Goal: Find specific page/section: Find specific page/section

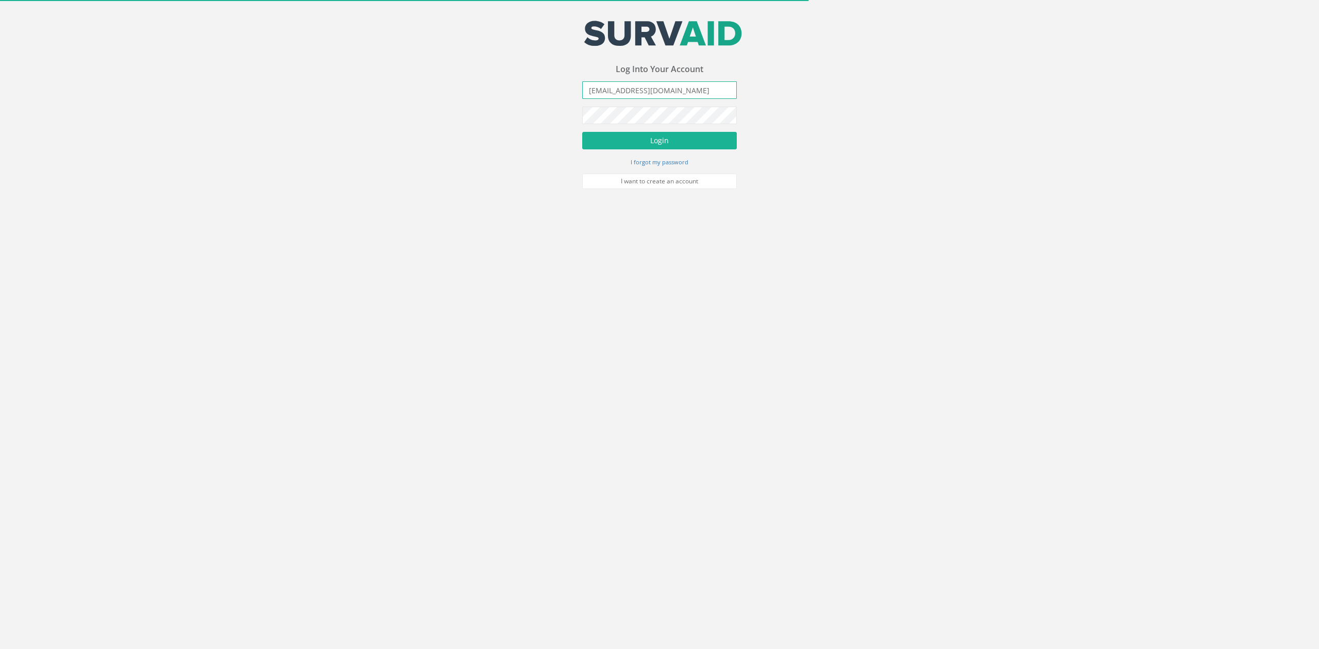
drag, startPoint x: 659, startPoint y: 89, endPoint x: 268, endPoint y: 72, distance: 391.4
click at [338, 77] on div "Your email address was sucessfully verified - please login below to continue Yo…" at bounding box center [659, 94] width 1319 height 189
type input "[PERSON_NAME][EMAIL_ADDRESS][PERSON_NAME][DOMAIN_NAME]"
click at [582, 132] on button "Login" at bounding box center [659, 141] width 155 height 18
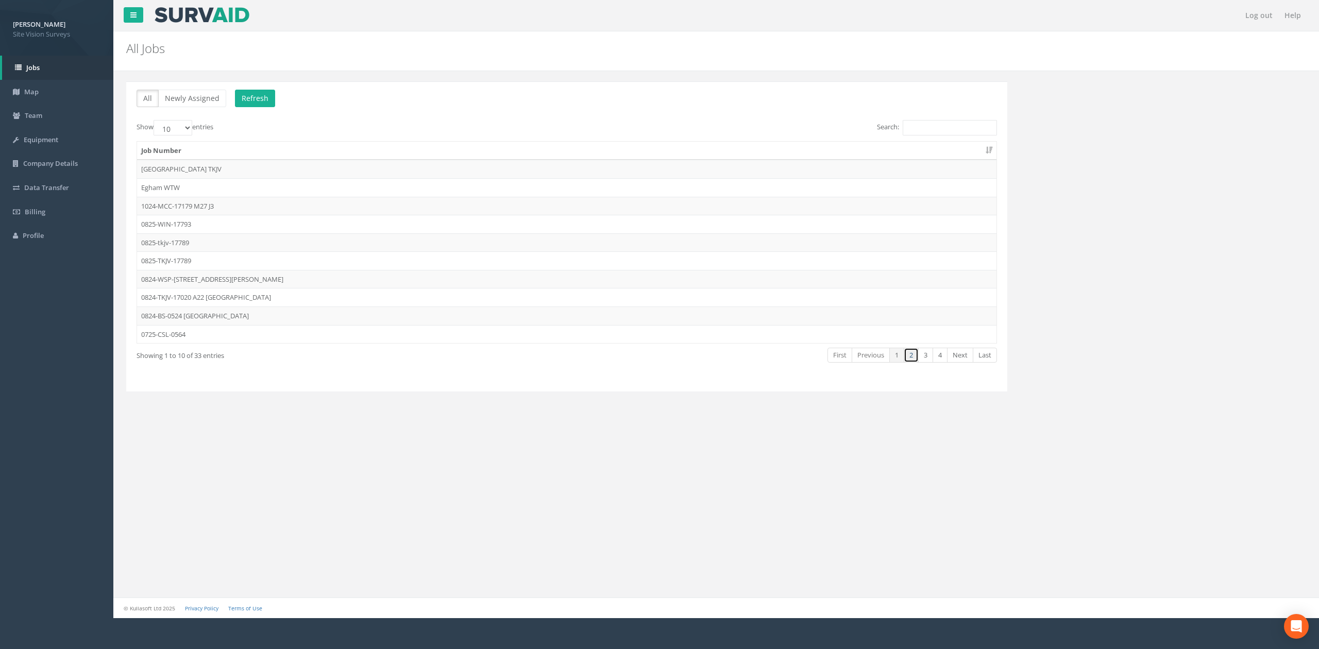
click at [911, 358] on link "2" at bounding box center [911, 355] width 15 height 15
click at [233, 275] on td "0625-GT-17681" at bounding box center [566, 279] width 859 height 19
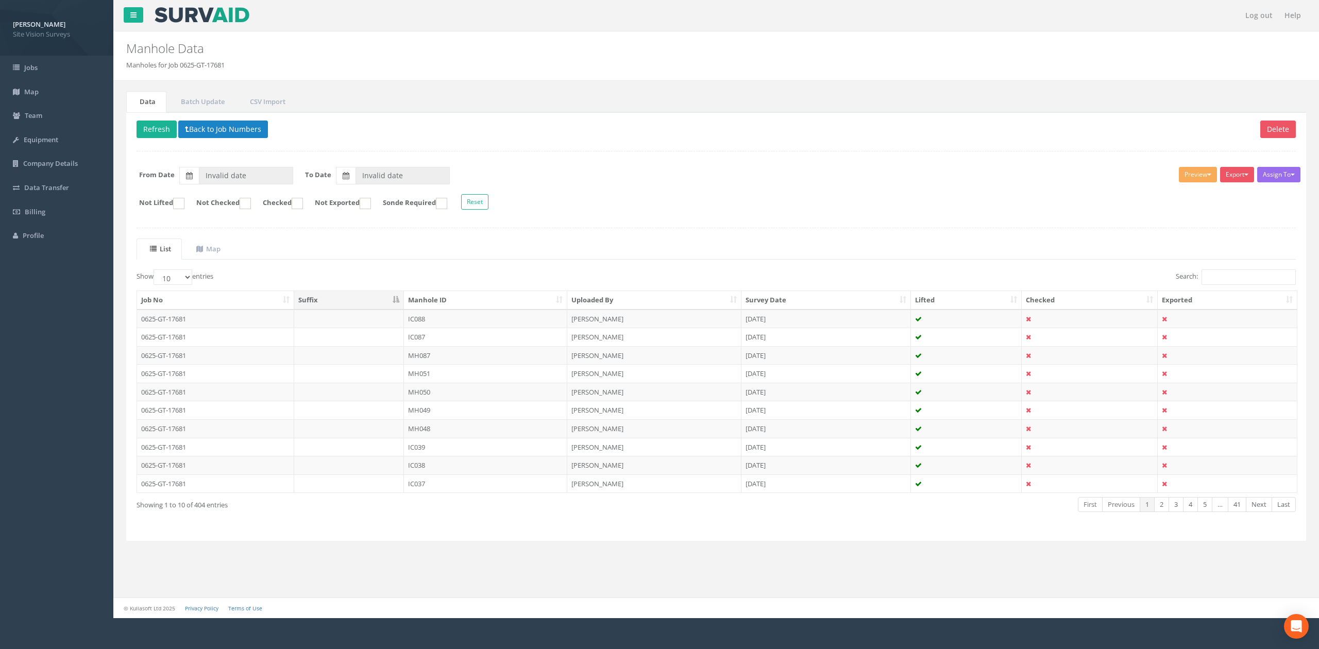
type input "[DATE]"
click at [425, 307] on th "Manhole ID" at bounding box center [485, 300] width 163 height 19
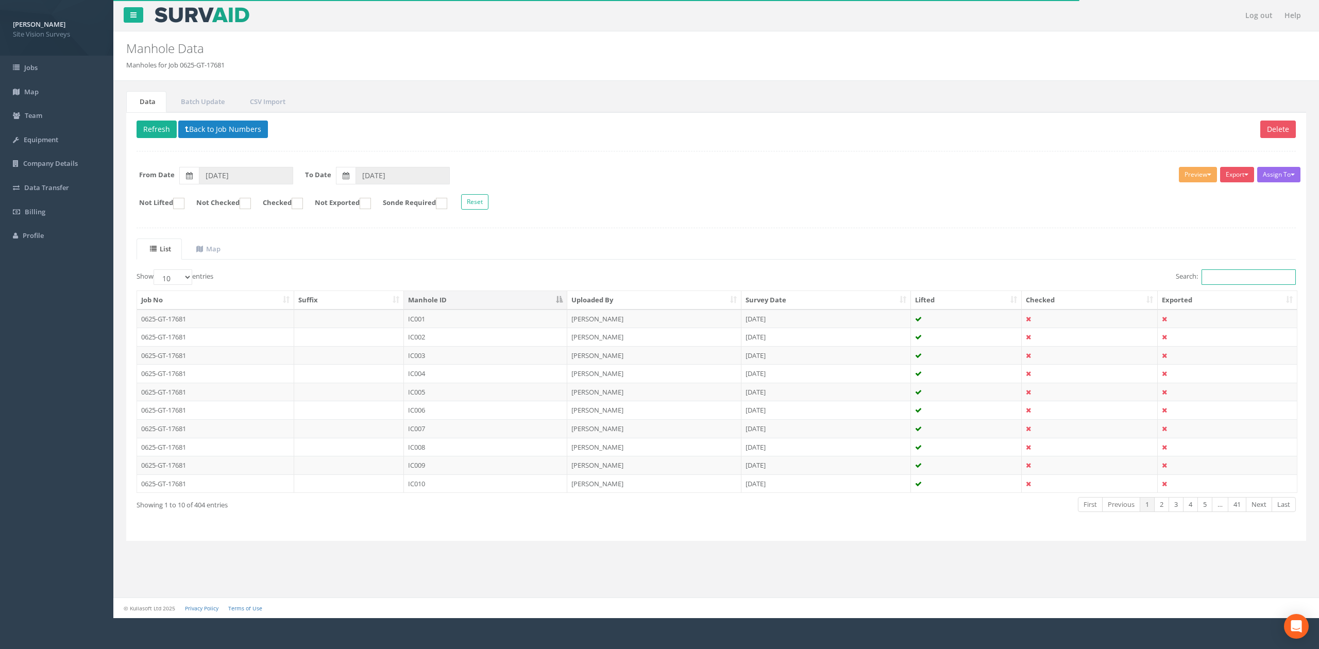
click at [1233, 281] on input "Search:" at bounding box center [1248, 276] width 94 height 15
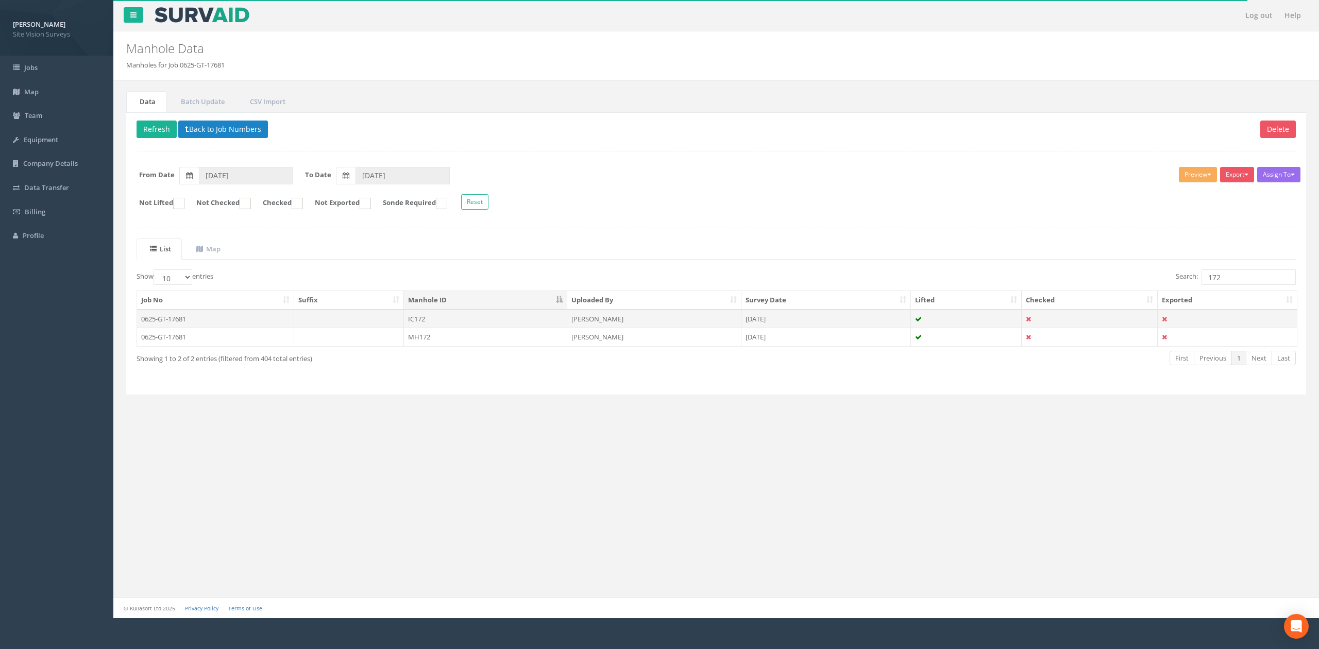
click at [417, 316] on td "IC172" at bounding box center [485, 319] width 163 height 19
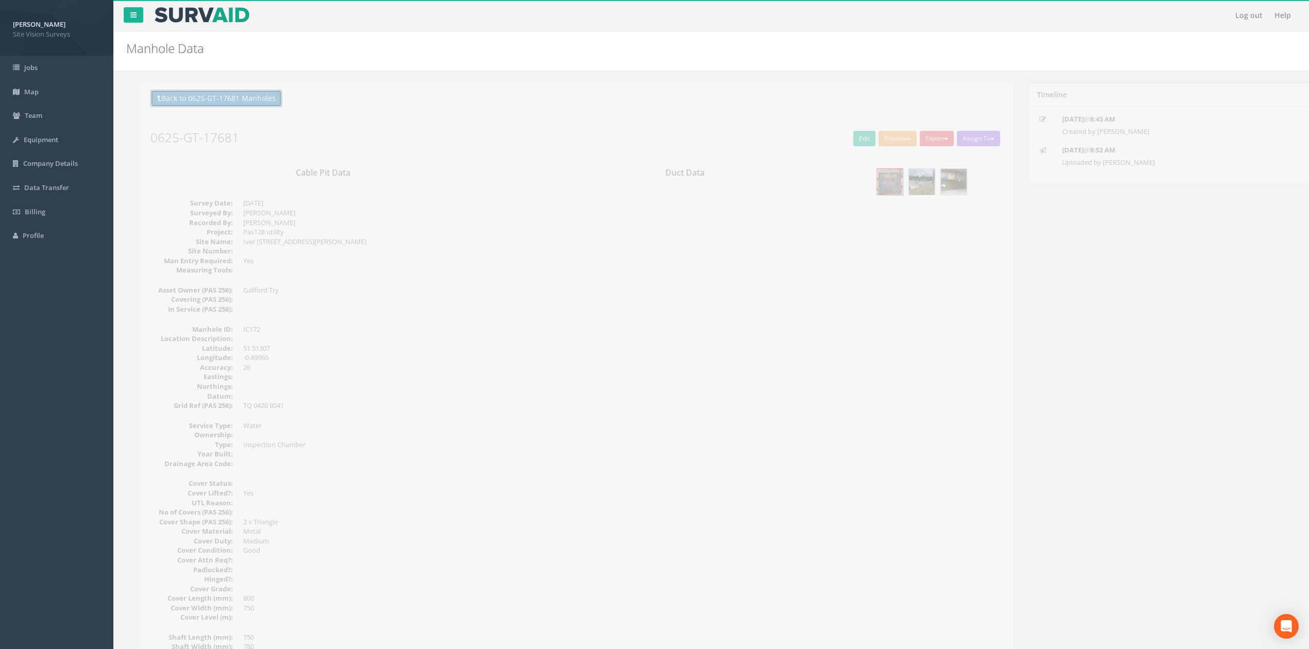
click at [248, 101] on button "Back to 0625-GT-17681 Manholes" at bounding box center [203, 99] width 132 height 18
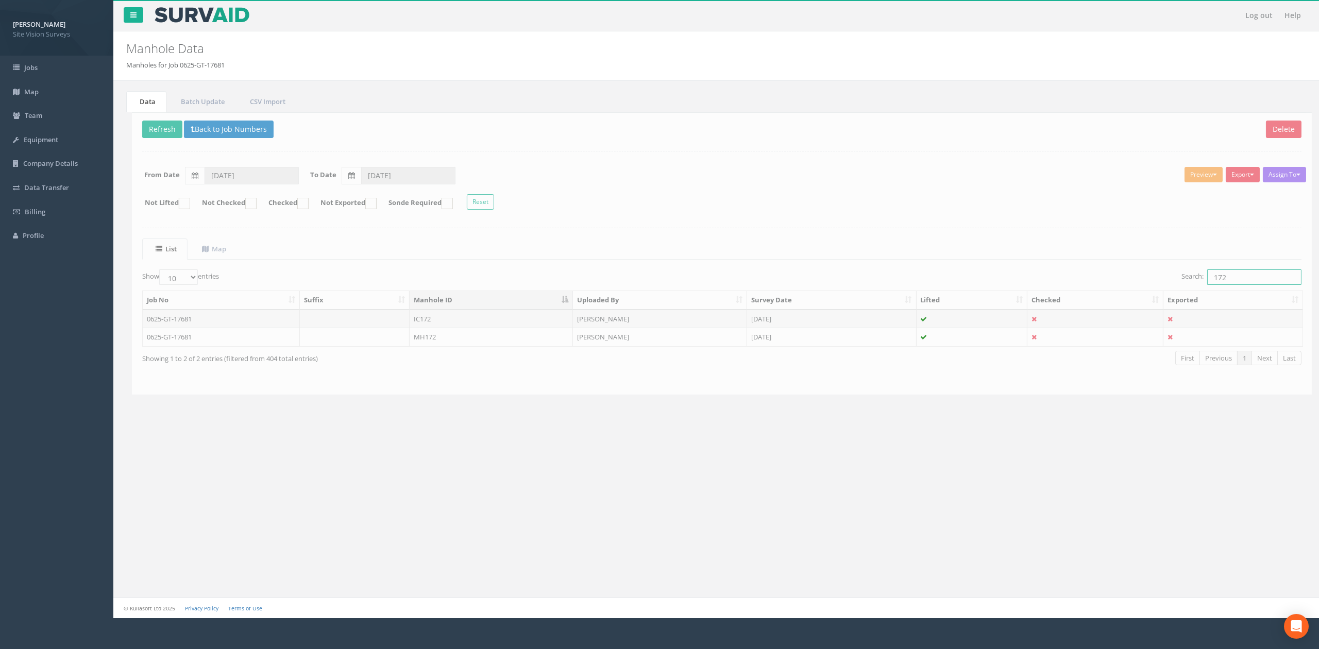
click at [1225, 281] on input "172" at bounding box center [1248, 276] width 94 height 15
click at [669, 326] on td "[PERSON_NAME]" at bounding box center [654, 319] width 174 height 19
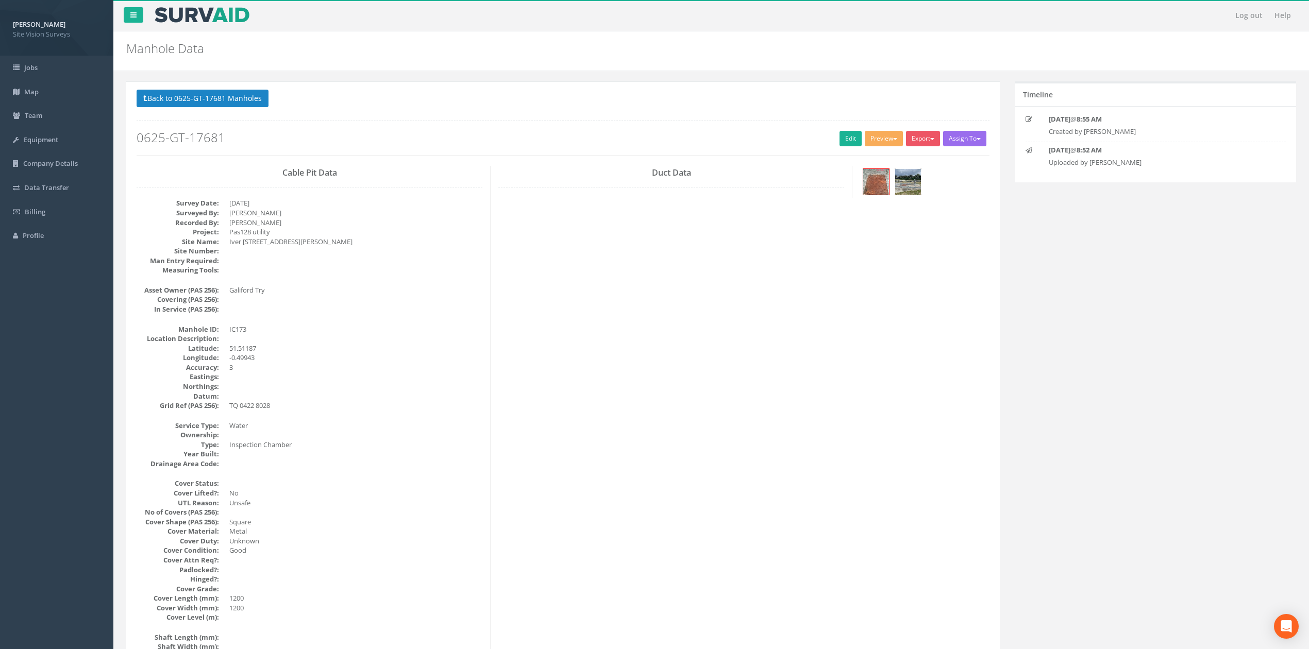
click at [901, 190] on img at bounding box center [908, 182] width 26 height 26
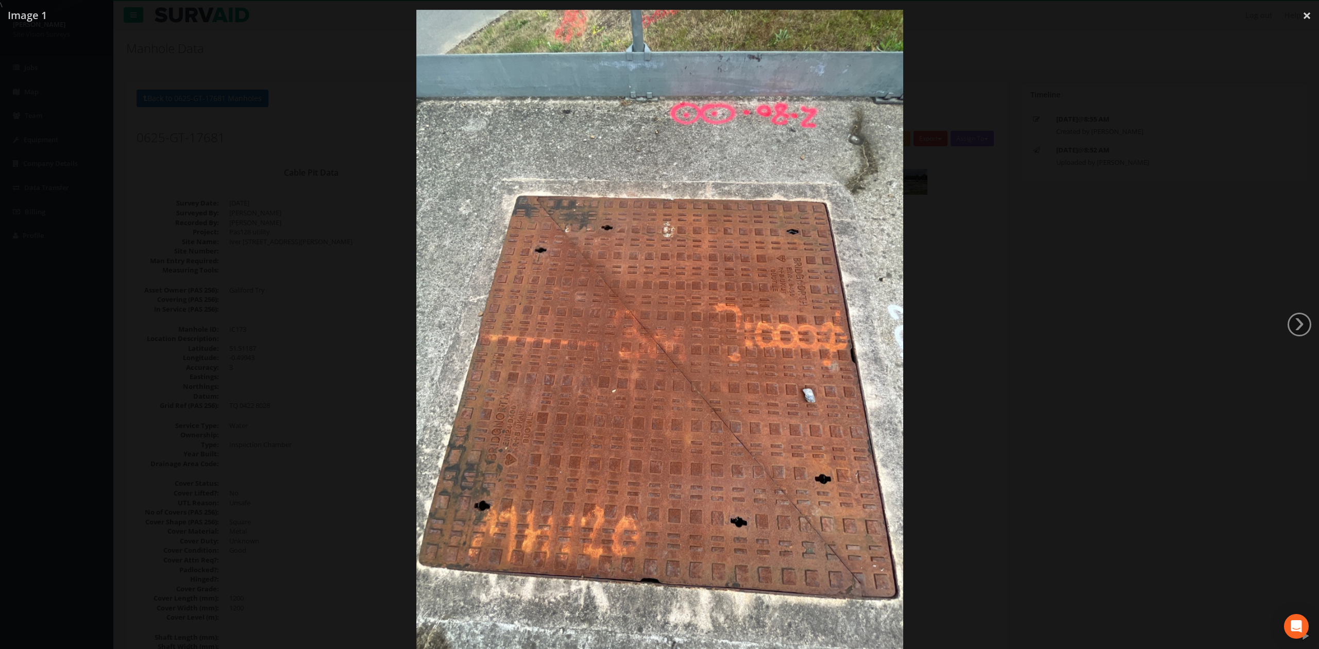
click at [1012, 277] on div at bounding box center [659, 334] width 1319 height 649
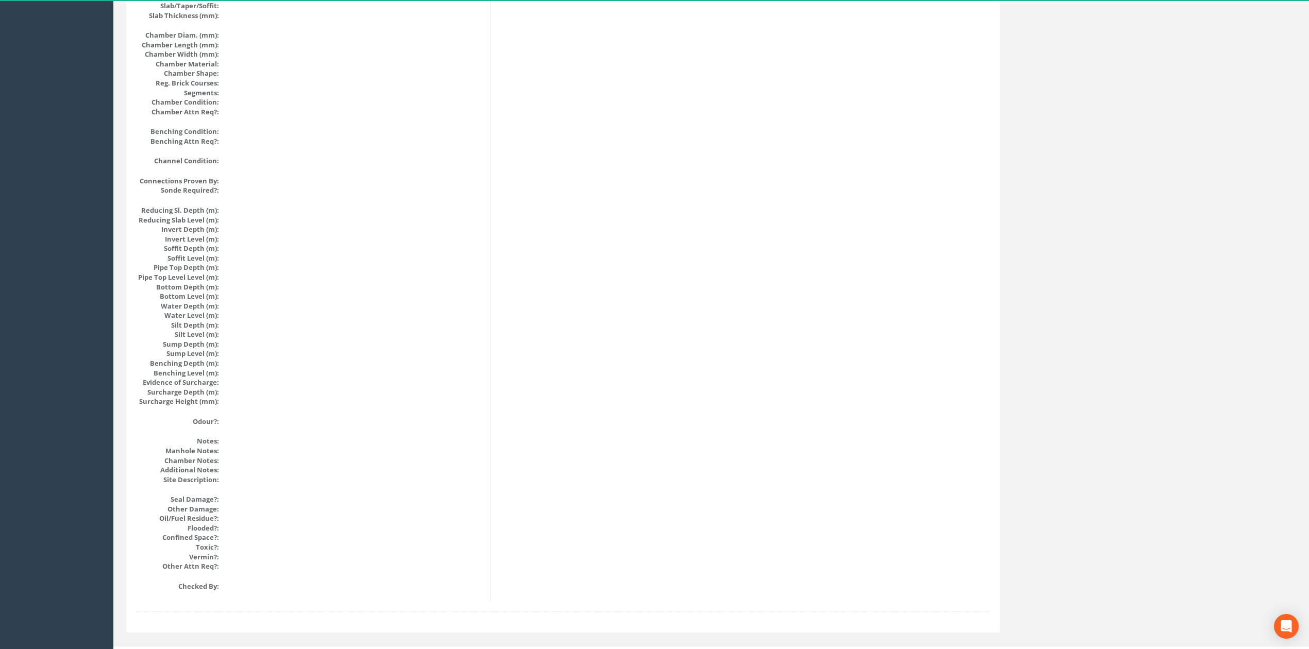
drag, startPoint x: 614, startPoint y: 433, endPoint x: 614, endPoint y: 404, distance: 28.9
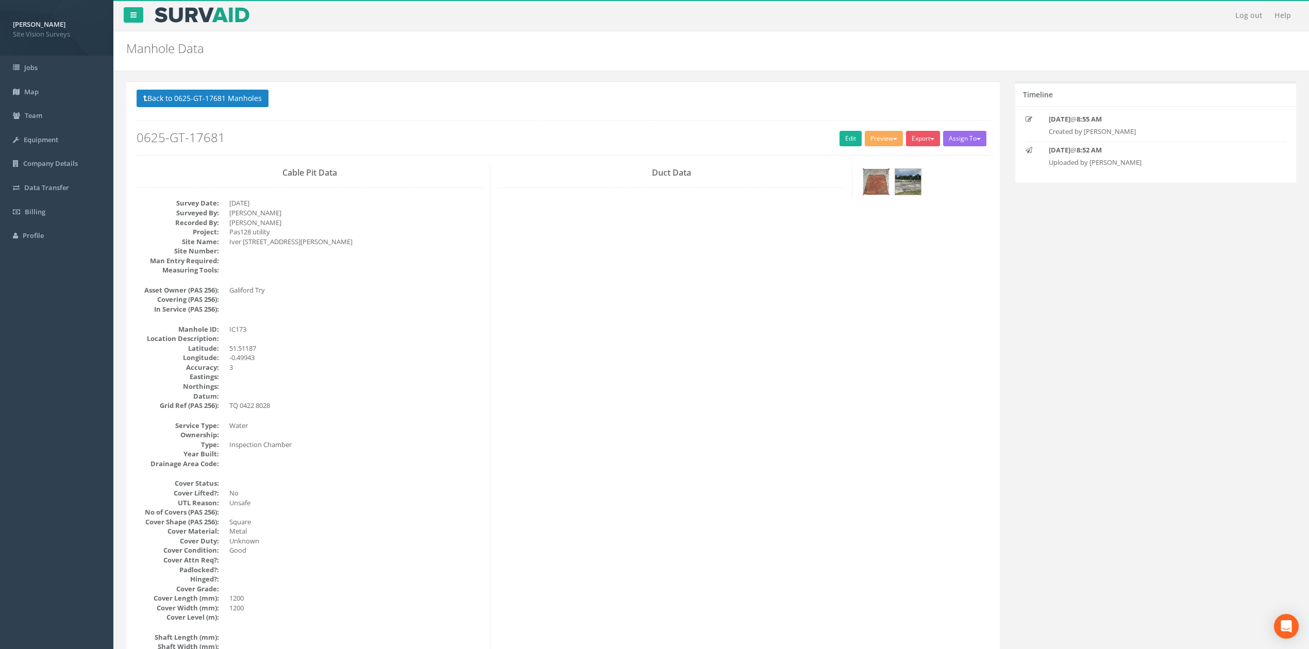
click at [874, 187] on img at bounding box center [876, 182] width 26 height 26
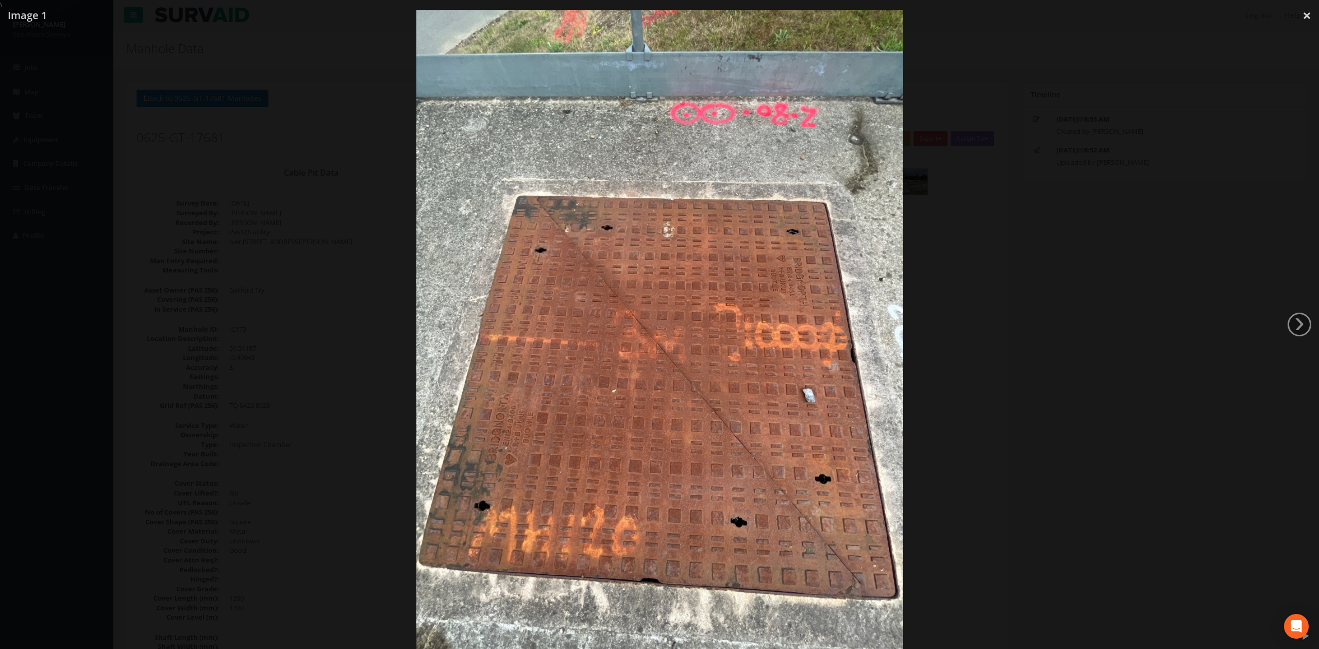
click at [224, 69] on div at bounding box center [659, 334] width 1319 height 649
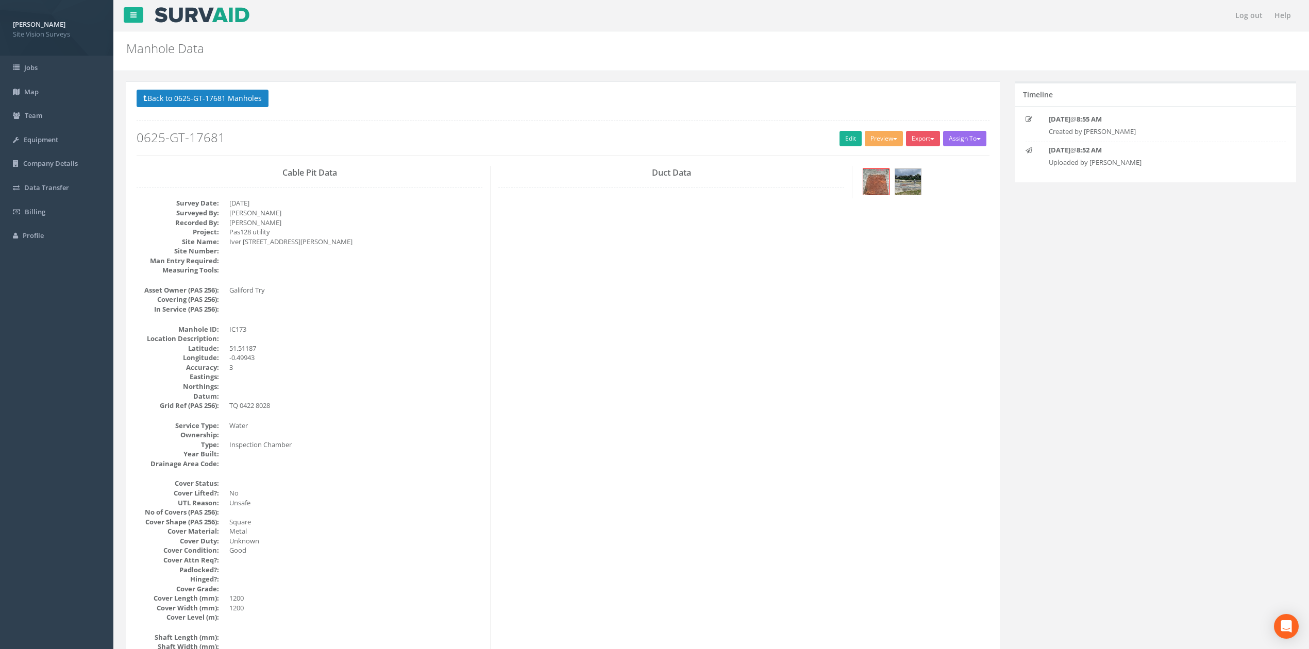
click at [196, 109] on p "Back to 0625-GT-17681 Manholes Back to Map" at bounding box center [563, 100] width 853 height 20
click at [193, 95] on button "Back to 0625-GT-17681 Manholes" at bounding box center [203, 99] width 132 height 18
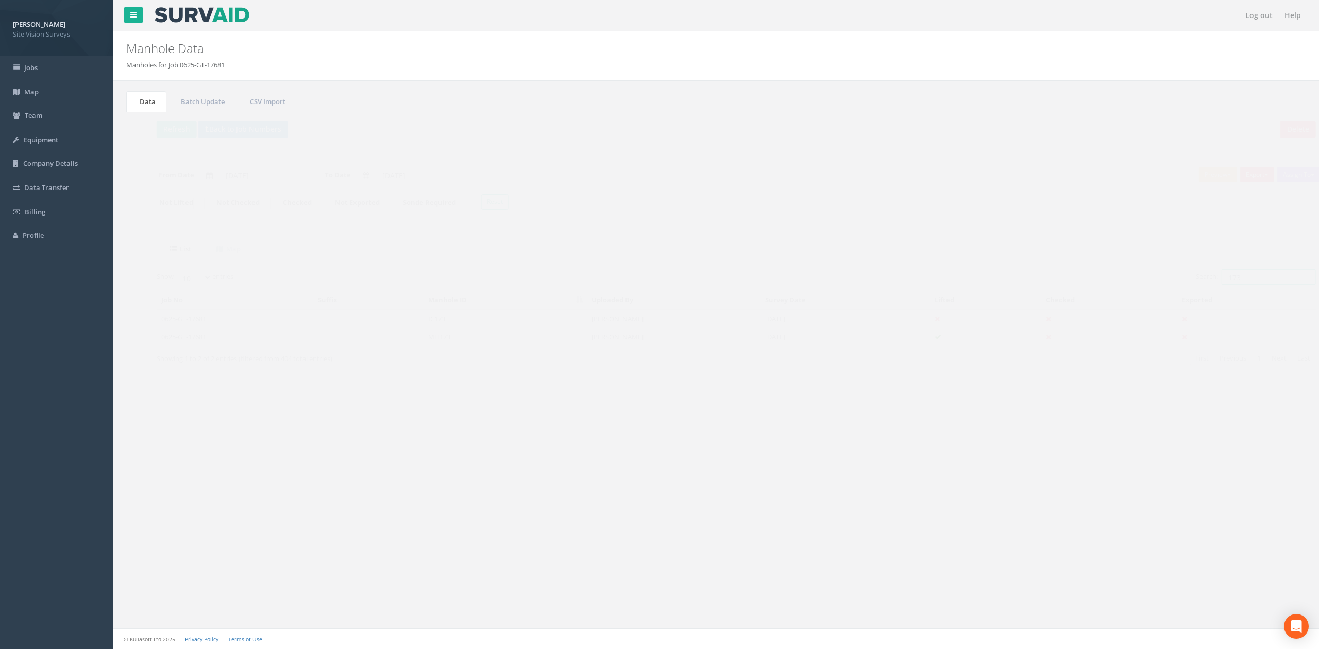
click at [1239, 277] on input "173" at bounding box center [1248, 276] width 94 height 15
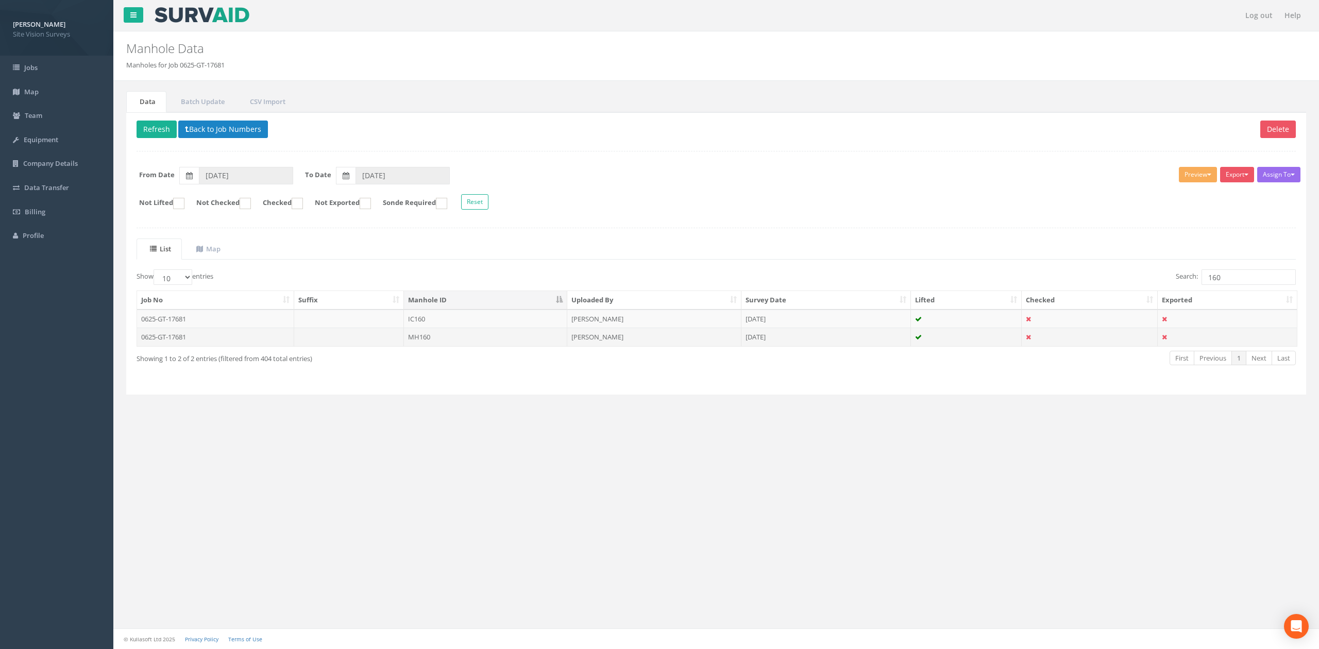
click at [402, 334] on td at bounding box center [349, 337] width 110 height 19
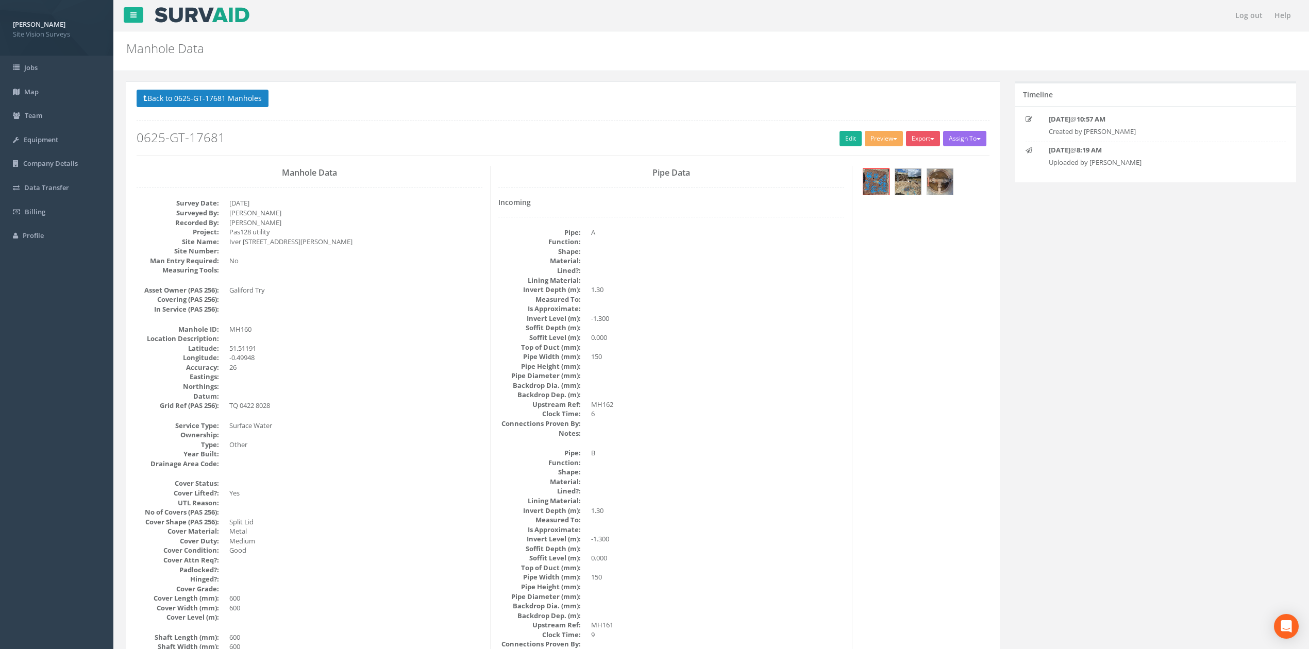
click at [223, 111] on div "Back to 0625-GT-17681 Manholes Back to Map Assign To No Companies Added Export …" at bounding box center [563, 122] width 853 height 65
click at [223, 109] on p "Back to 0625-GT-17681 Manholes Back to Map" at bounding box center [563, 100] width 853 height 20
click at [225, 106] on button "Back to 0625-GT-17681 Manholes" at bounding box center [203, 99] width 132 height 18
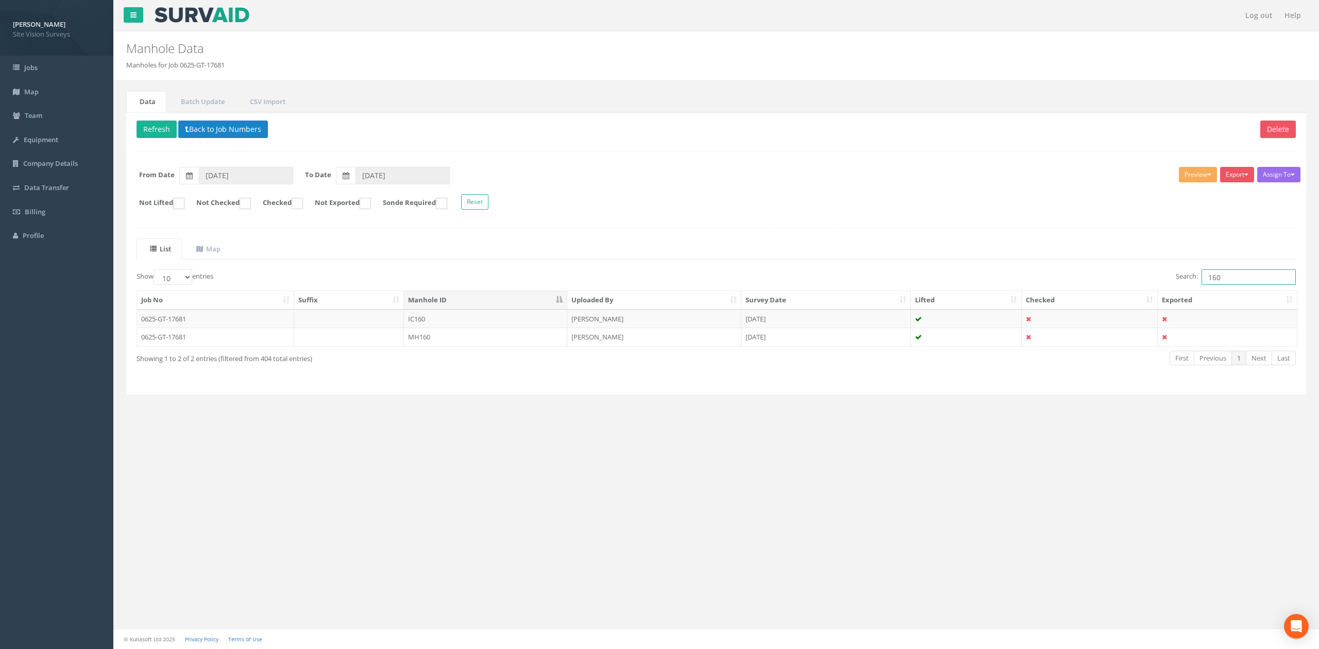
click at [1242, 278] on input "160" at bounding box center [1248, 276] width 94 height 15
click at [213, 338] on td "0625-GT-17681" at bounding box center [215, 337] width 157 height 19
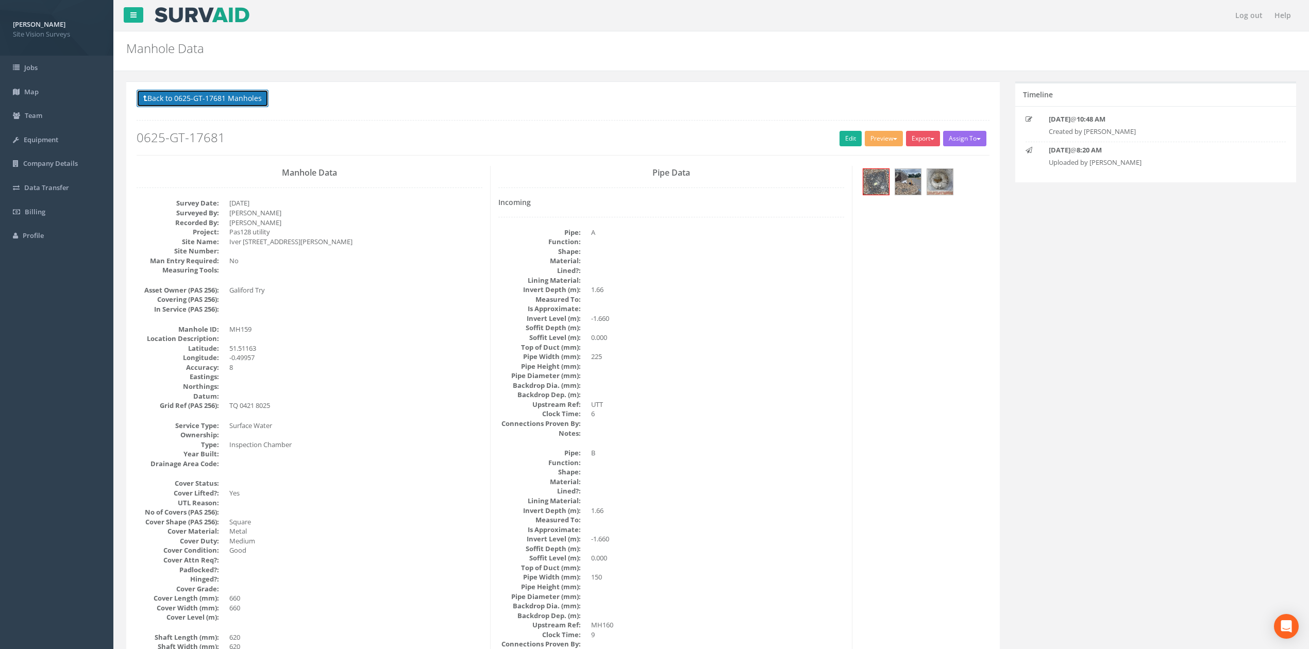
click at [227, 93] on button "Back to 0625-GT-17681 Manholes" at bounding box center [203, 99] width 132 height 18
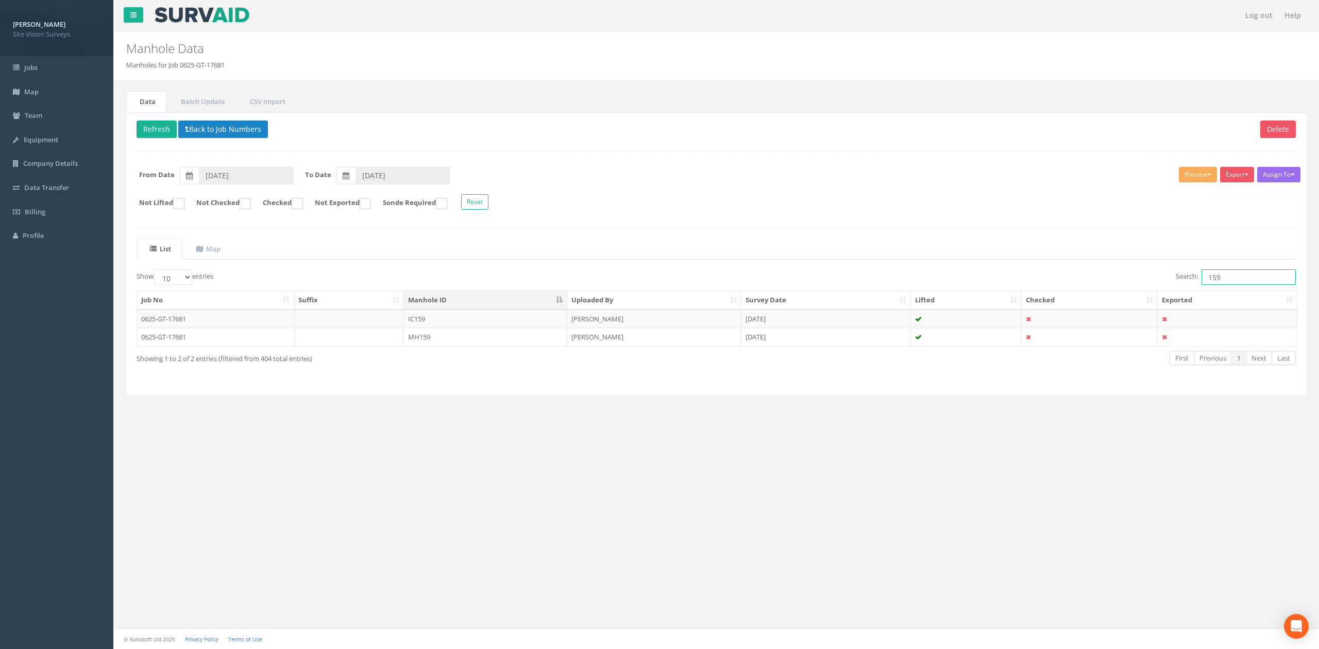
drag, startPoint x: 1267, startPoint y: 285, endPoint x: 1266, endPoint y: 277, distance: 7.8
click at [1267, 285] on input "159" at bounding box center [1248, 276] width 94 height 15
click at [390, 355] on div "Showing 1 to 2 of 2 entries (filtered from 404 total entries)" at bounding box center [374, 357] width 474 height 14
click at [390, 345] on td at bounding box center [349, 337] width 110 height 19
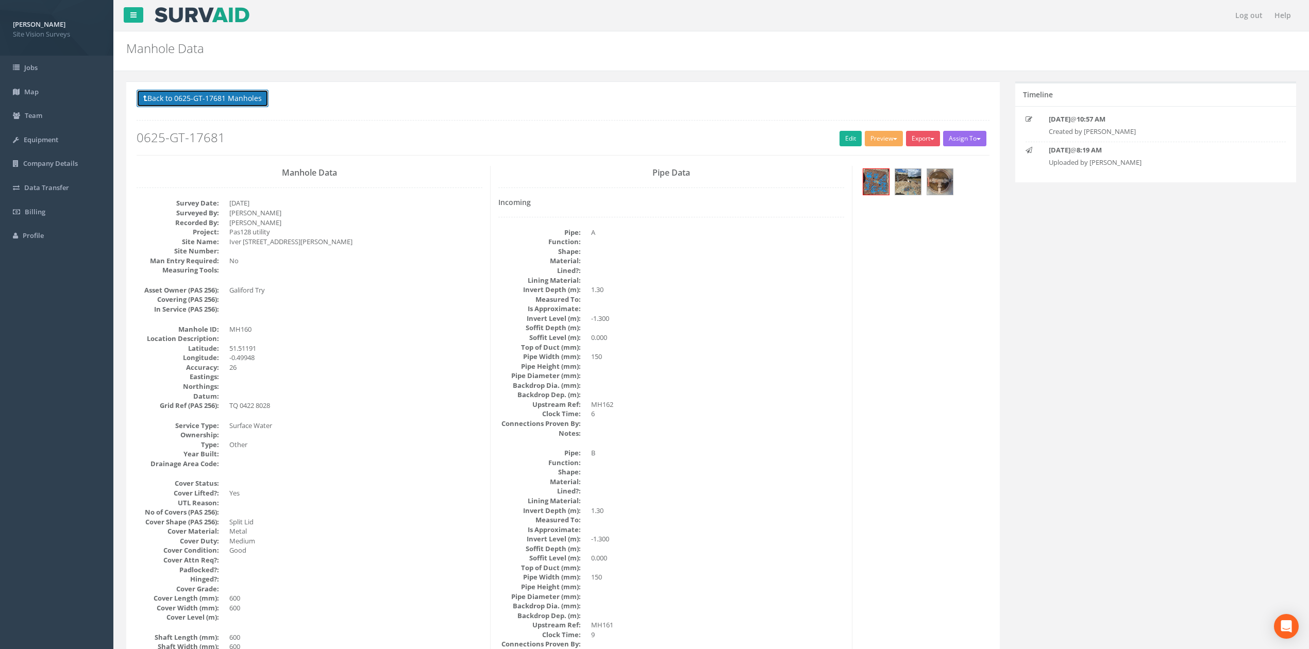
click at [237, 101] on button "Back to 0625-GT-17681 Manholes" at bounding box center [203, 99] width 132 height 18
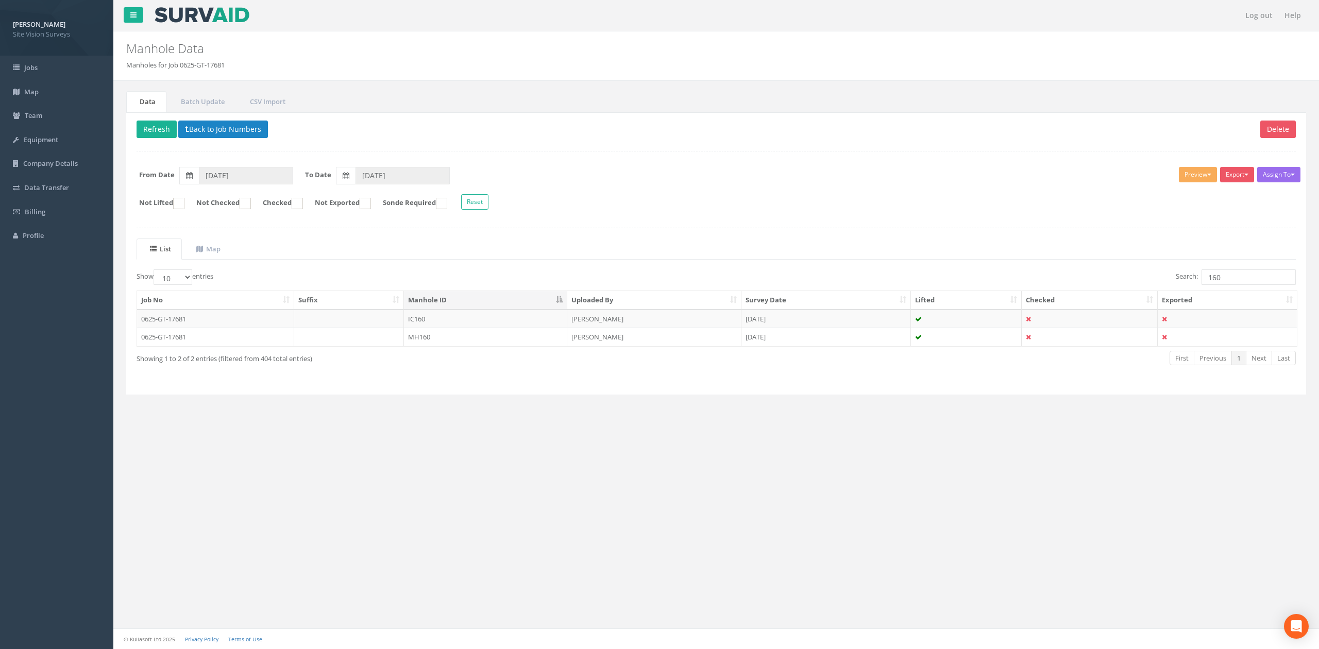
click at [1279, 287] on div "Search: 160" at bounding box center [1010, 278] width 572 height 18
click at [1274, 285] on input "160" at bounding box center [1248, 276] width 94 height 15
click at [487, 345] on td "MH162" at bounding box center [485, 337] width 163 height 19
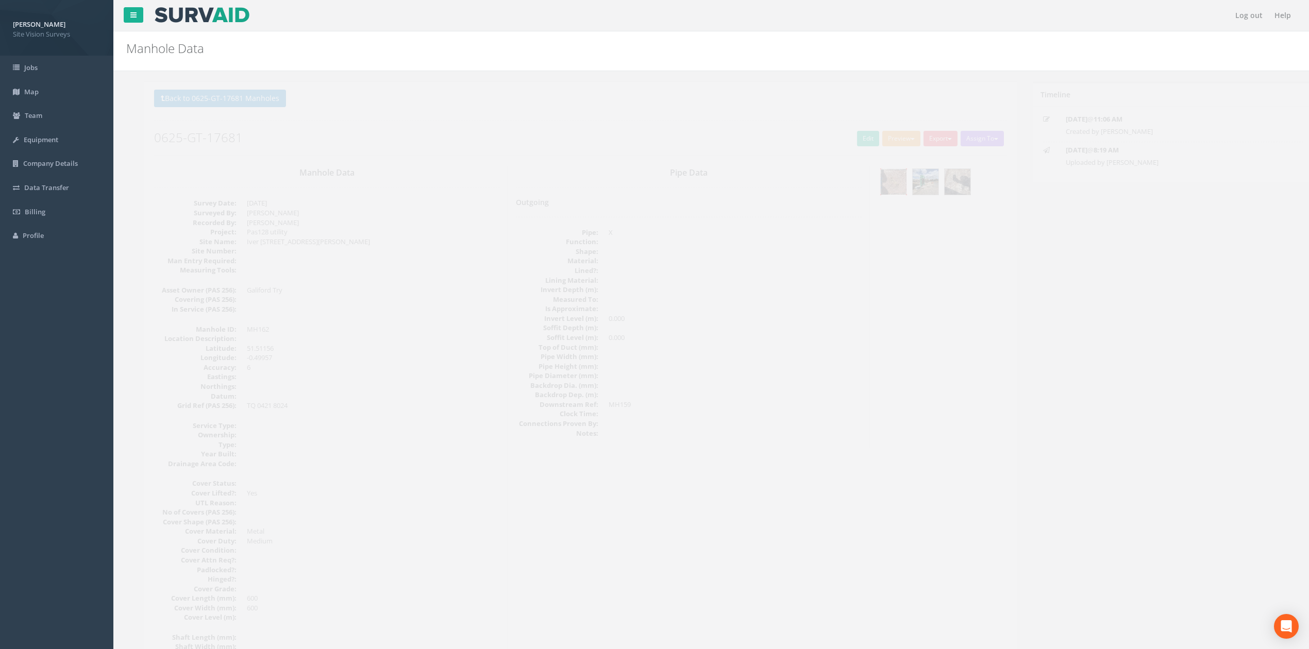
click at [877, 183] on img at bounding box center [876, 182] width 26 height 26
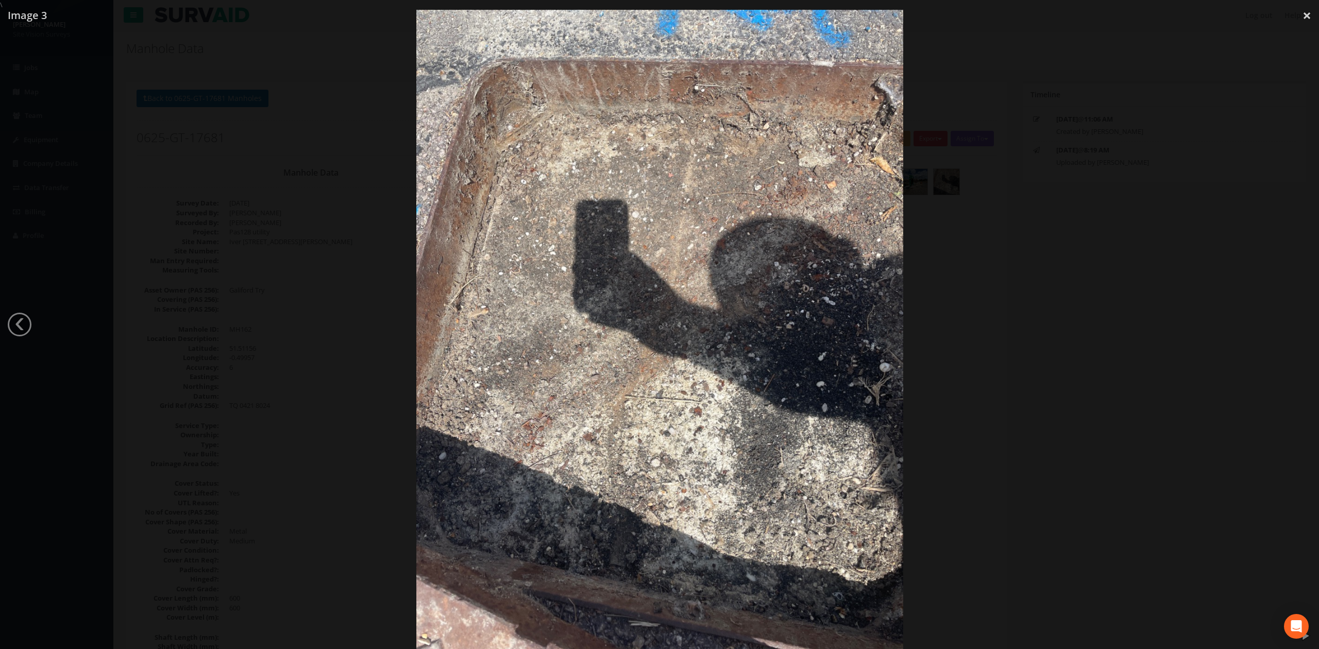
click at [1071, 394] on div at bounding box center [659, 334] width 1319 height 649
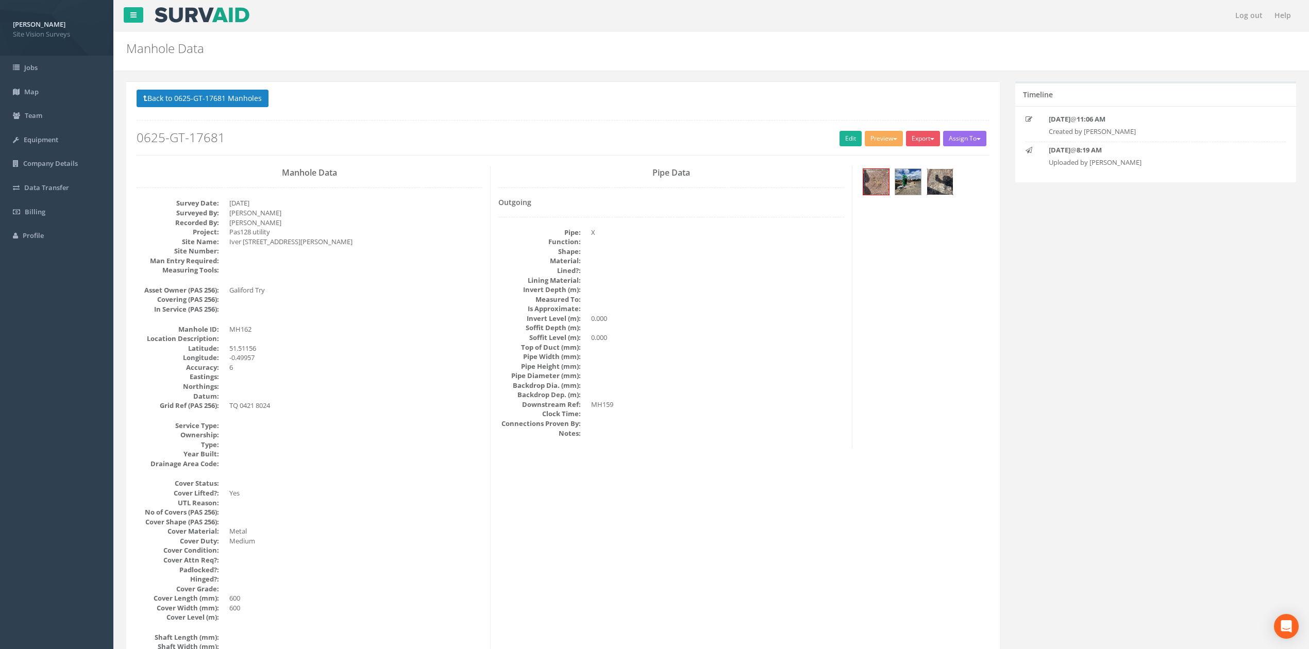
click at [938, 184] on img at bounding box center [940, 182] width 26 height 26
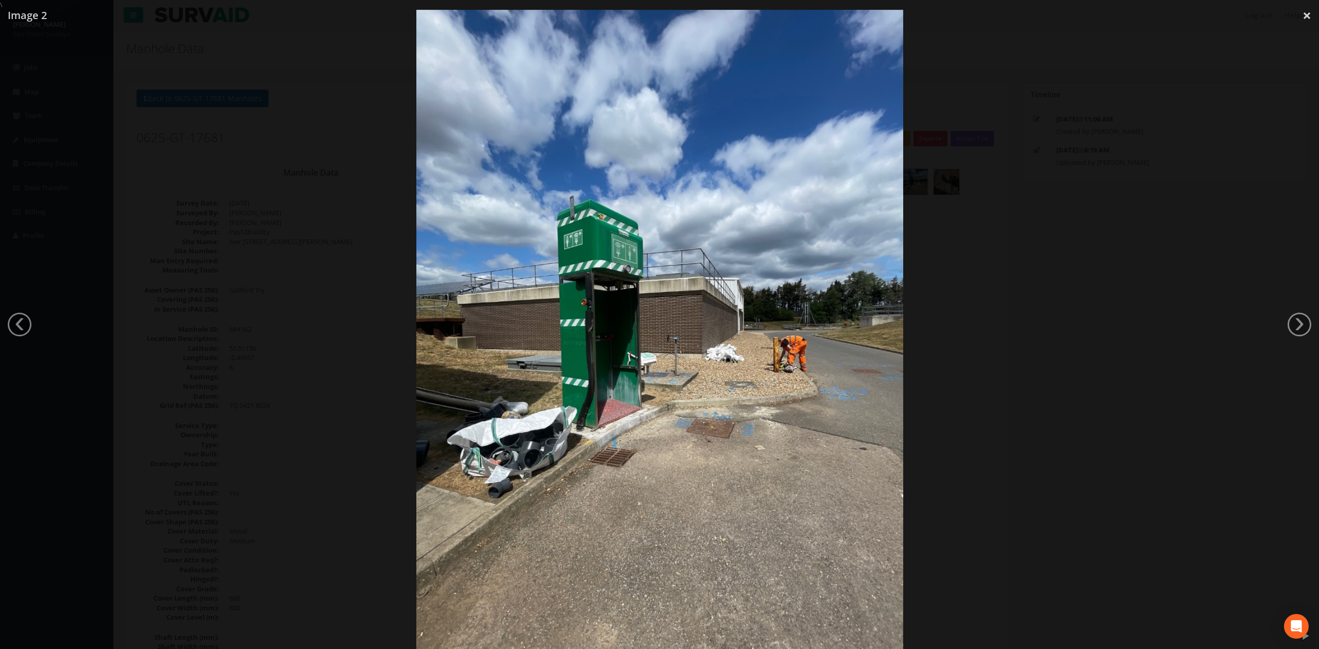
click at [695, 431] on img at bounding box center [659, 334] width 487 height 649
click at [956, 350] on div at bounding box center [659, 334] width 1319 height 649
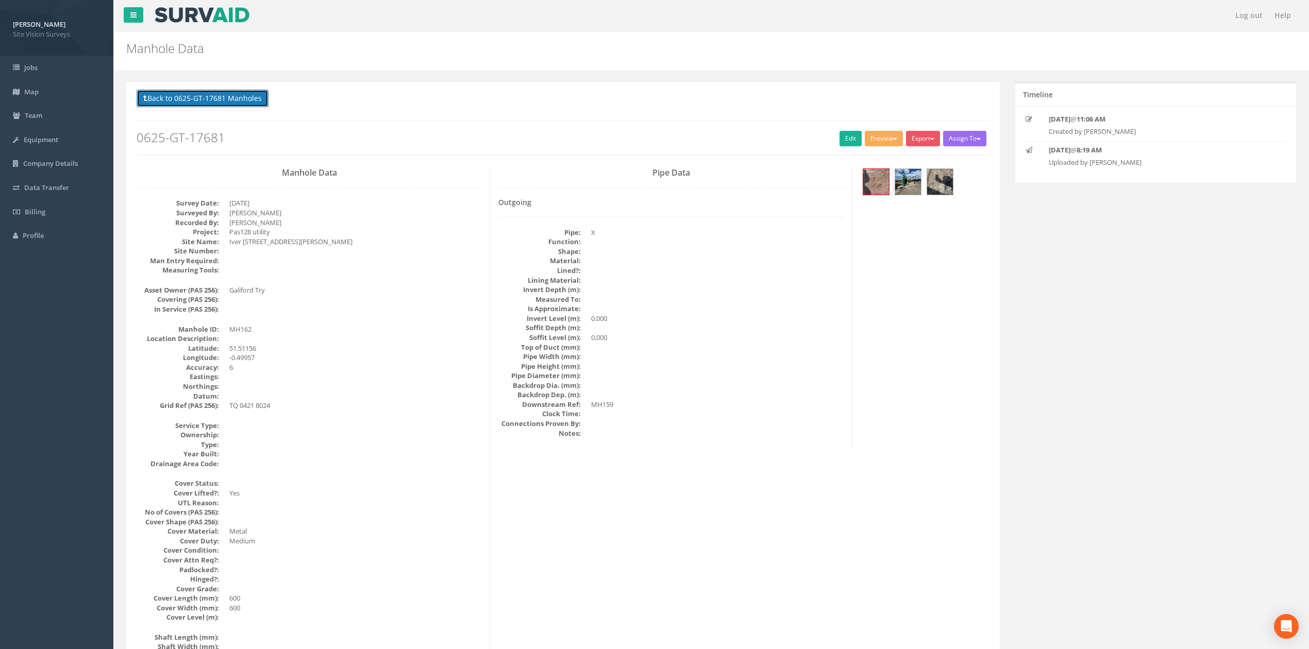
click at [180, 97] on button "Back to 0625-GT-17681 Manholes" at bounding box center [203, 99] width 132 height 18
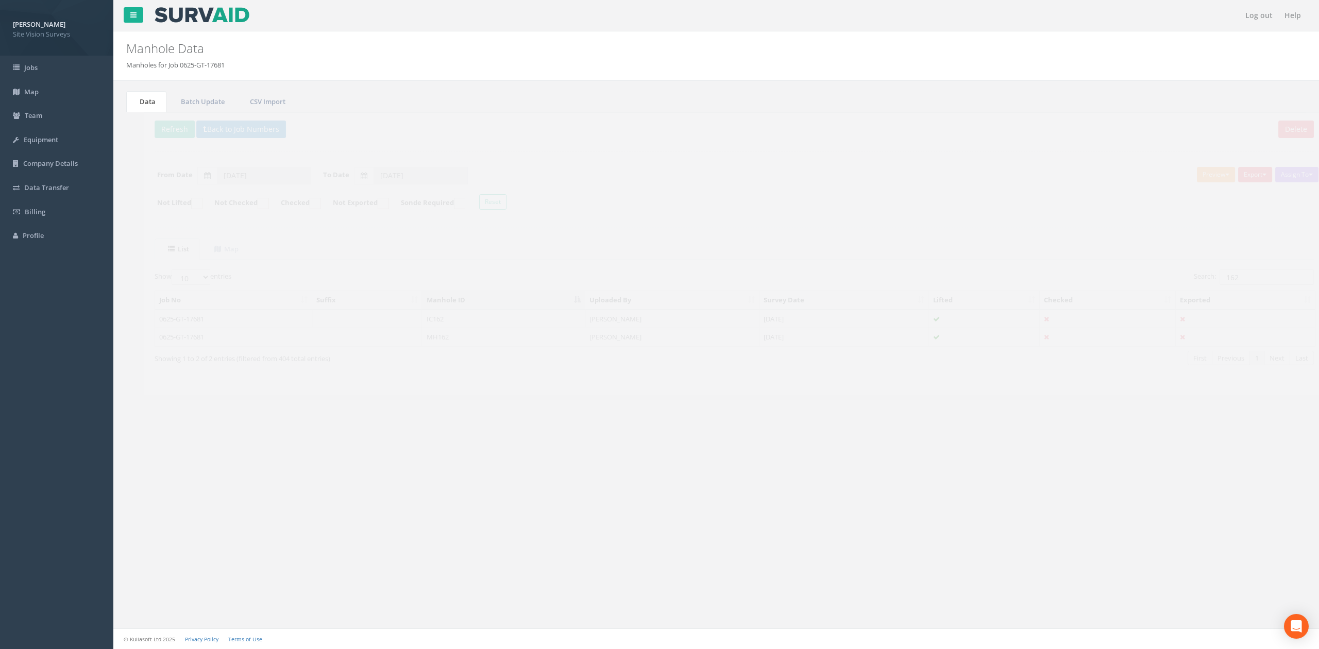
click at [1243, 268] on div "List Map Show 10 25 50 100 entries Search: 162 Job No Suffix Manhole ID Uploade…" at bounding box center [716, 312] width 1159 height 146
click at [1246, 271] on div "List Map Show 10 25 50 100 entries Search: 162 Job No Suffix Manhole ID Uploade…" at bounding box center [716, 312] width 1159 height 146
click at [1251, 284] on input "162" at bounding box center [1248, 276] width 94 height 15
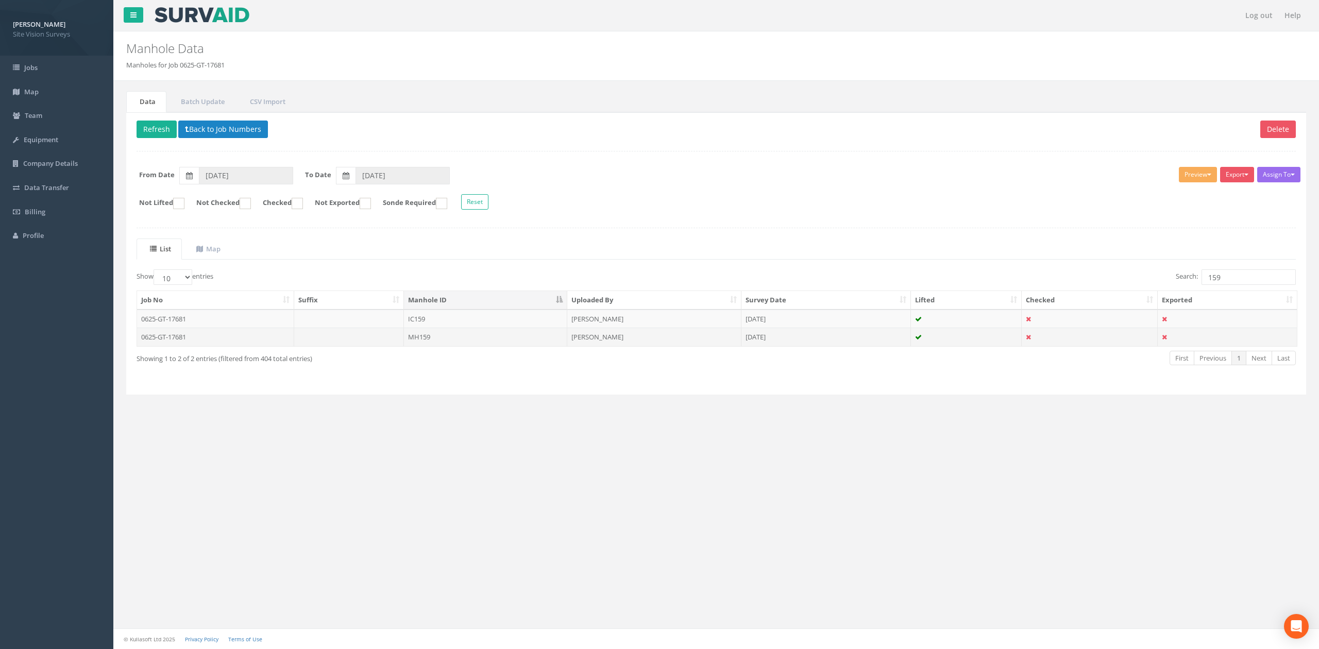
click at [374, 337] on td at bounding box center [349, 337] width 110 height 19
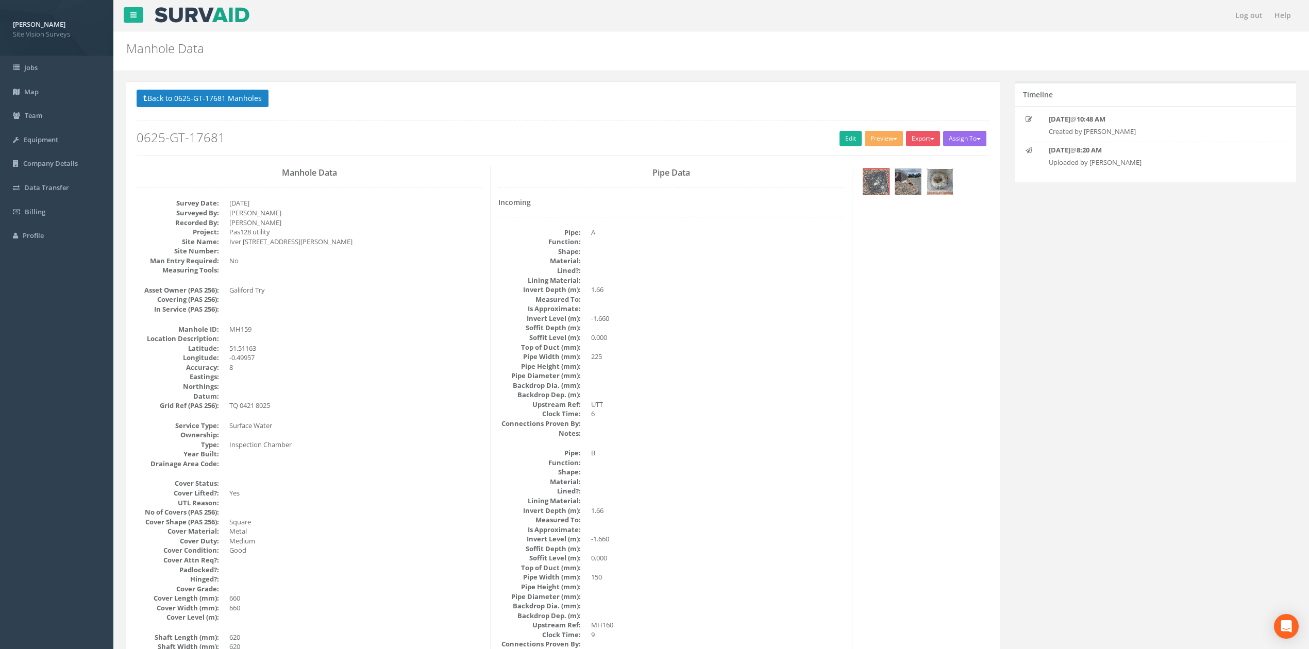
click at [949, 176] on img at bounding box center [940, 182] width 26 height 26
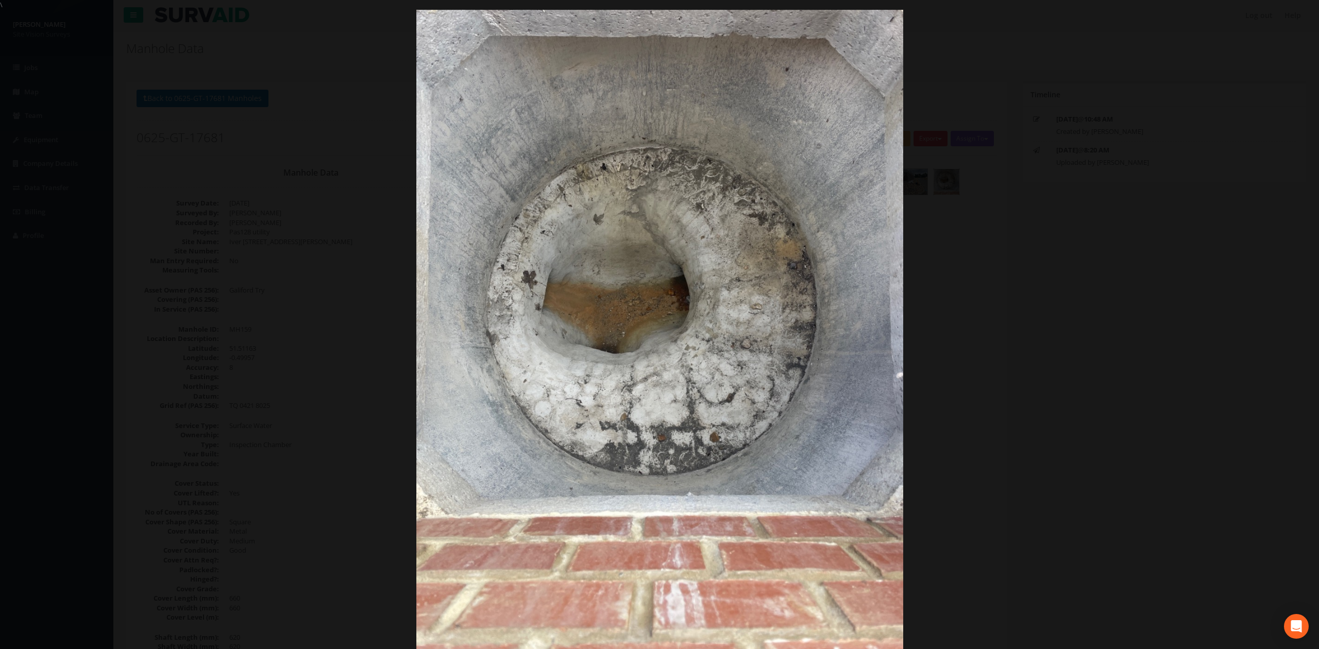
click at [1066, 258] on div at bounding box center [659, 334] width 1319 height 649
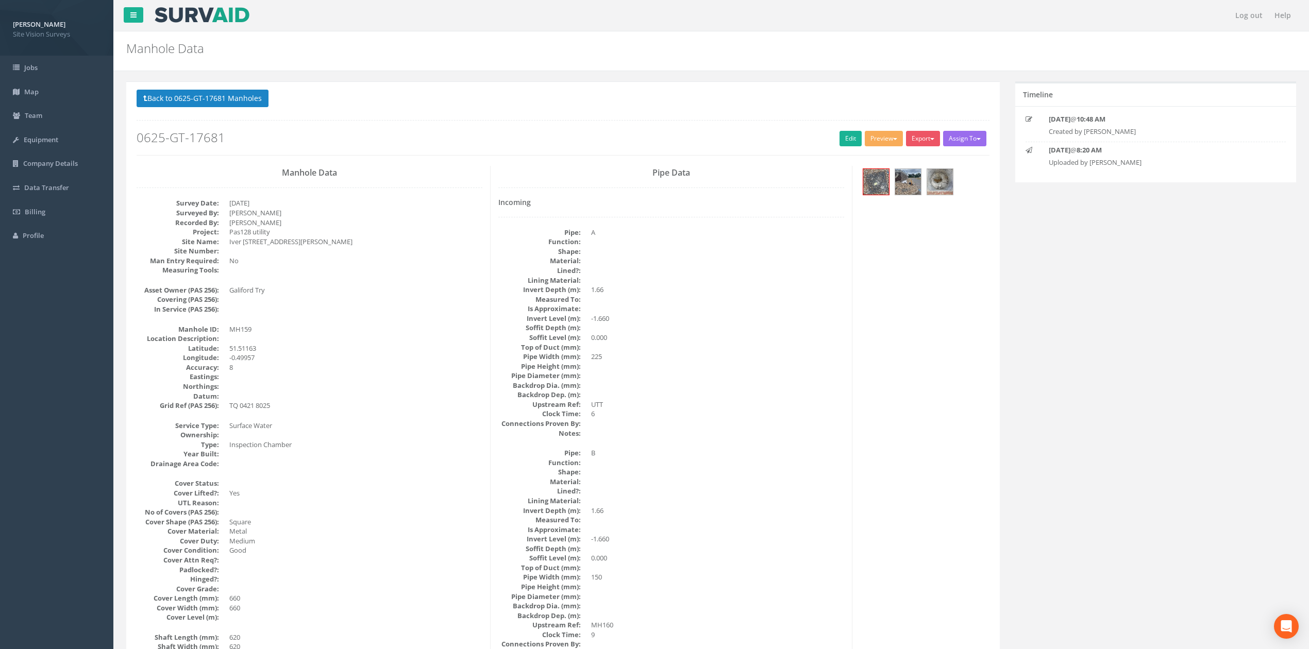
click at [233, 110] on p "Back to 0625-GT-17681 Manholes Back to Map" at bounding box center [563, 100] width 853 height 20
click at [241, 99] on button "Back to 0625-GT-17681 Manholes" at bounding box center [203, 99] width 132 height 18
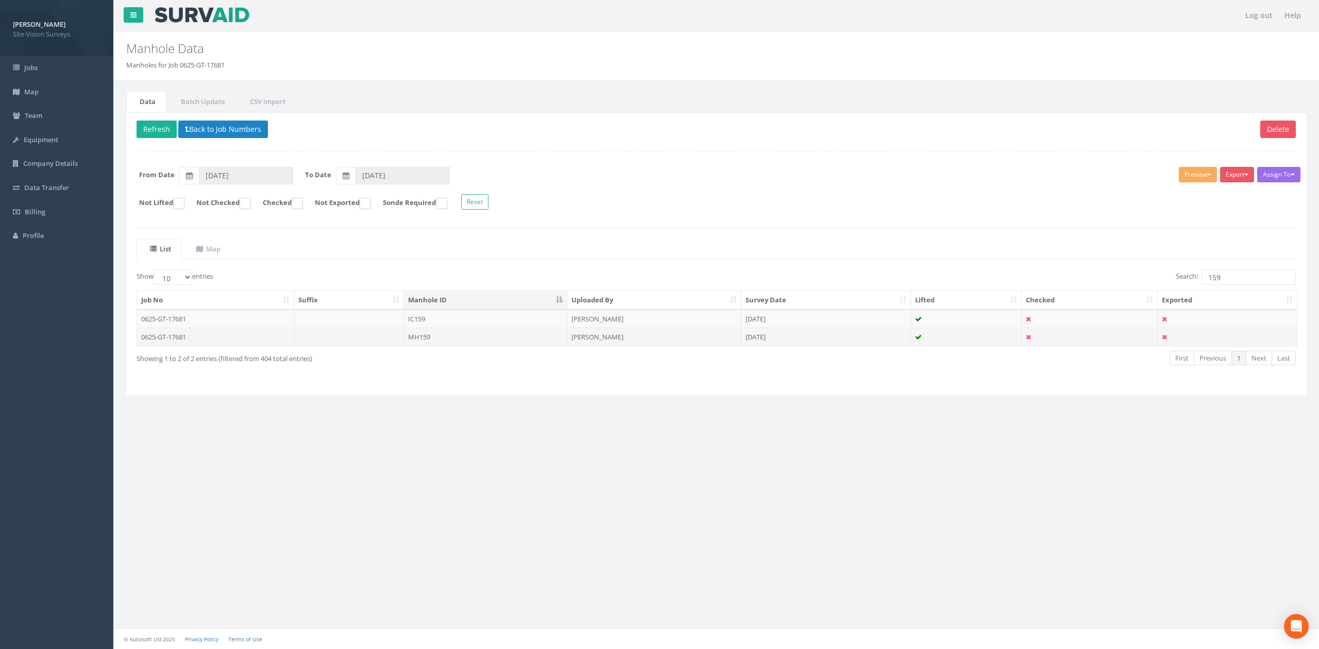
click at [689, 342] on td "[PERSON_NAME]" at bounding box center [654, 337] width 174 height 19
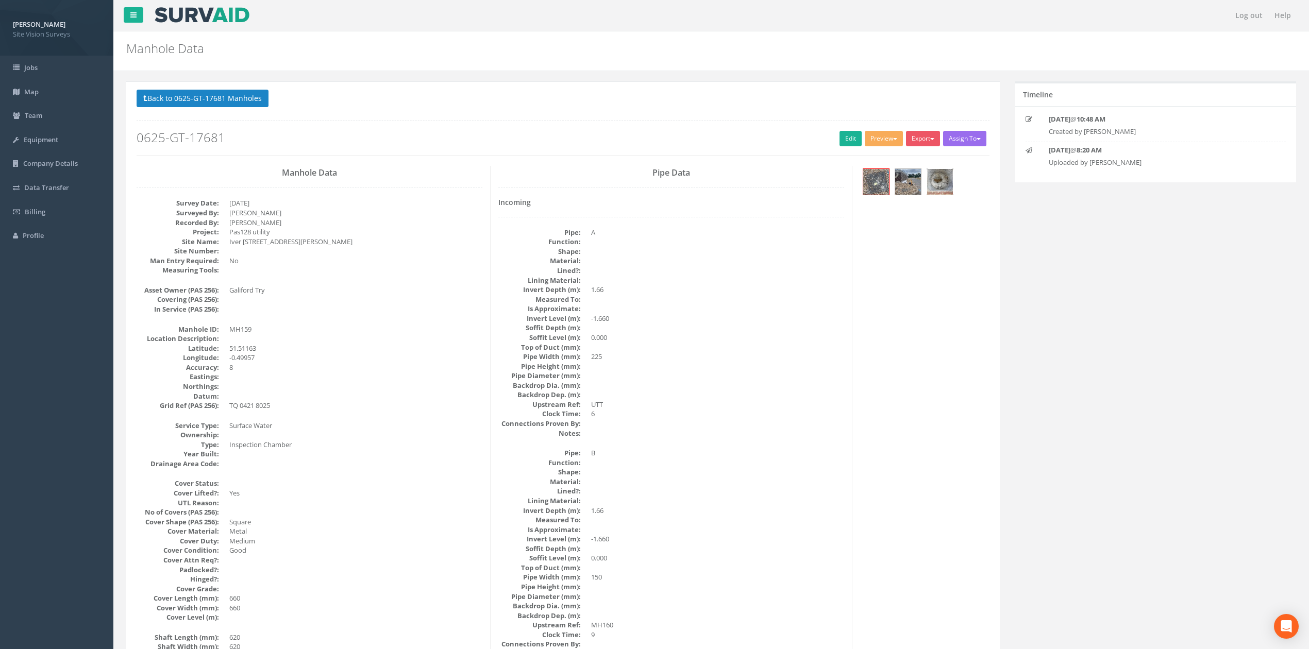
click at [944, 172] on img at bounding box center [940, 182] width 26 height 26
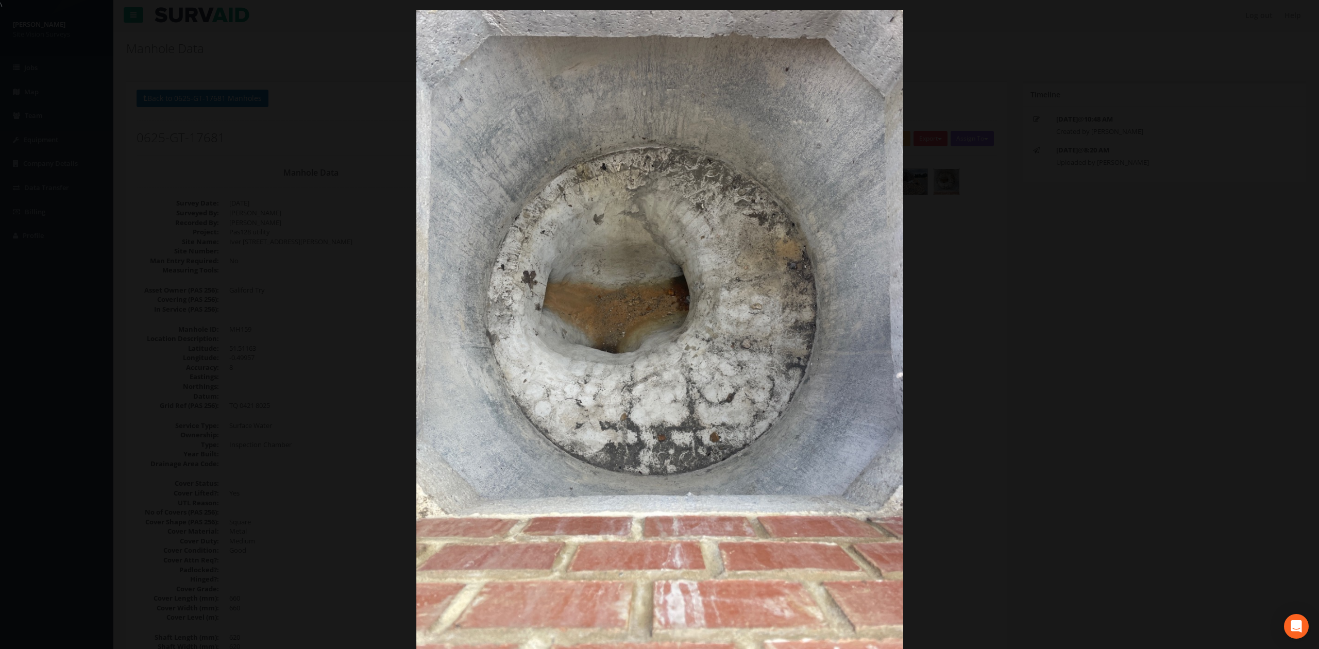
click at [1101, 294] on div at bounding box center [659, 334] width 1319 height 649
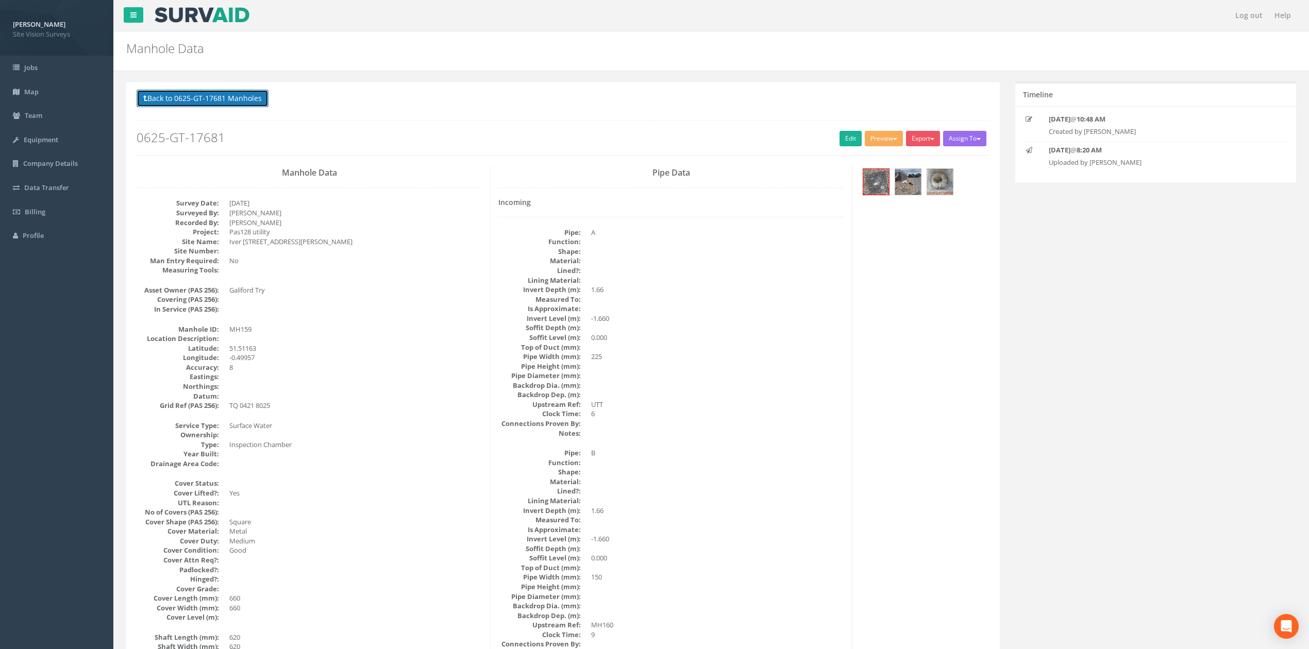
click at [235, 102] on button "Back to 0625-GT-17681 Manholes" at bounding box center [203, 99] width 132 height 18
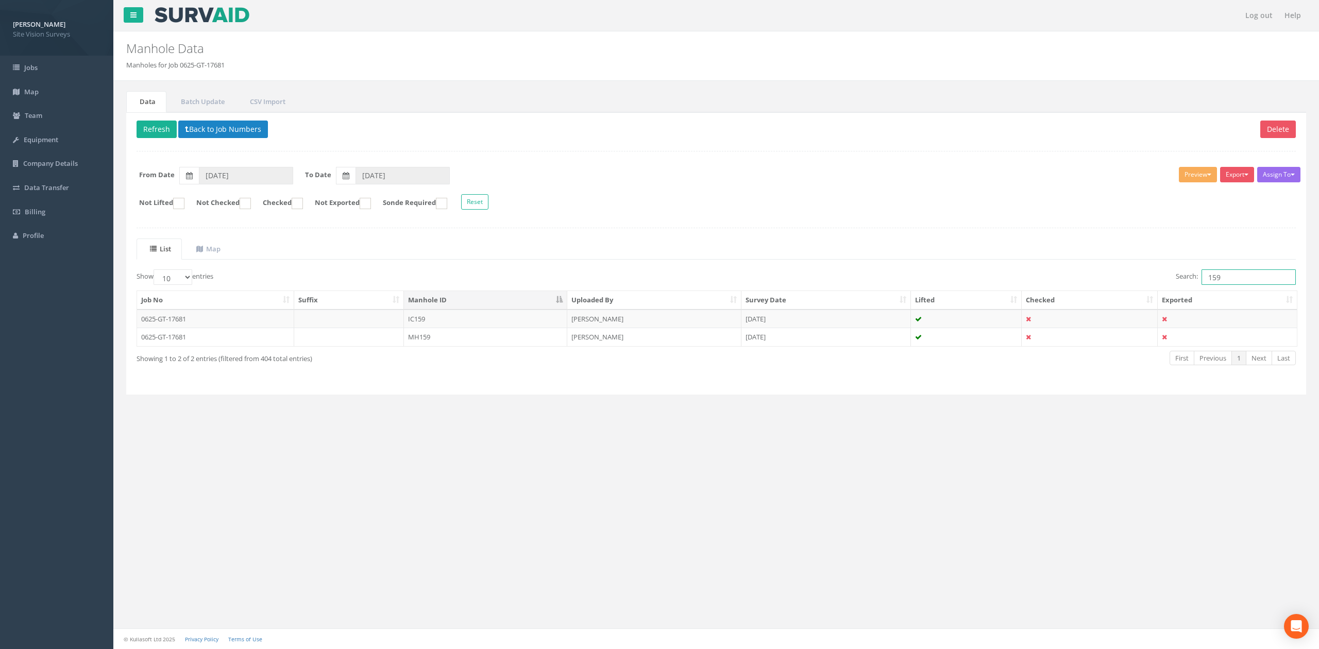
click at [1209, 280] on input "159" at bounding box center [1248, 276] width 94 height 15
click at [1221, 279] on input "159" at bounding box center [1248, 276] width 94 height 15
click at [487, 331] on td "MH162" at bounding box center [485, 337] width 163 height 19
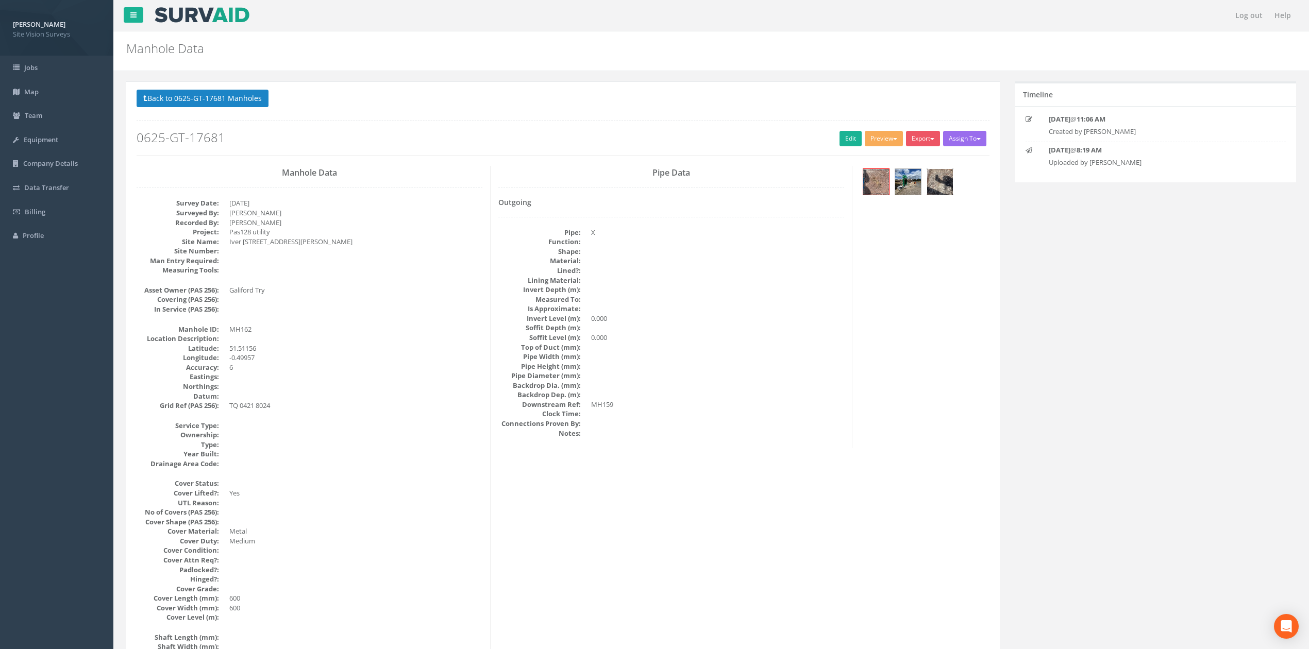
click at [946, 188] on img at bounding box center [940, 182] width 26 height 26
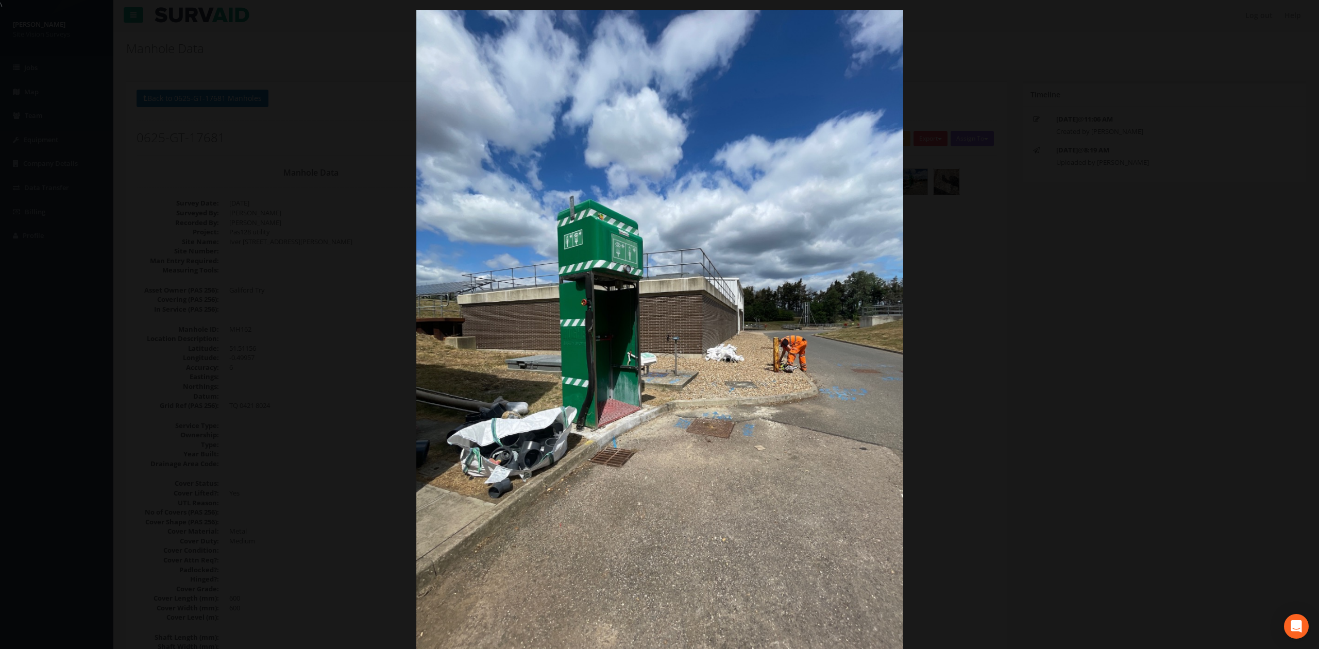
click at [1044, 305] on div at bounding box center [659, 334] width 1319 height 649
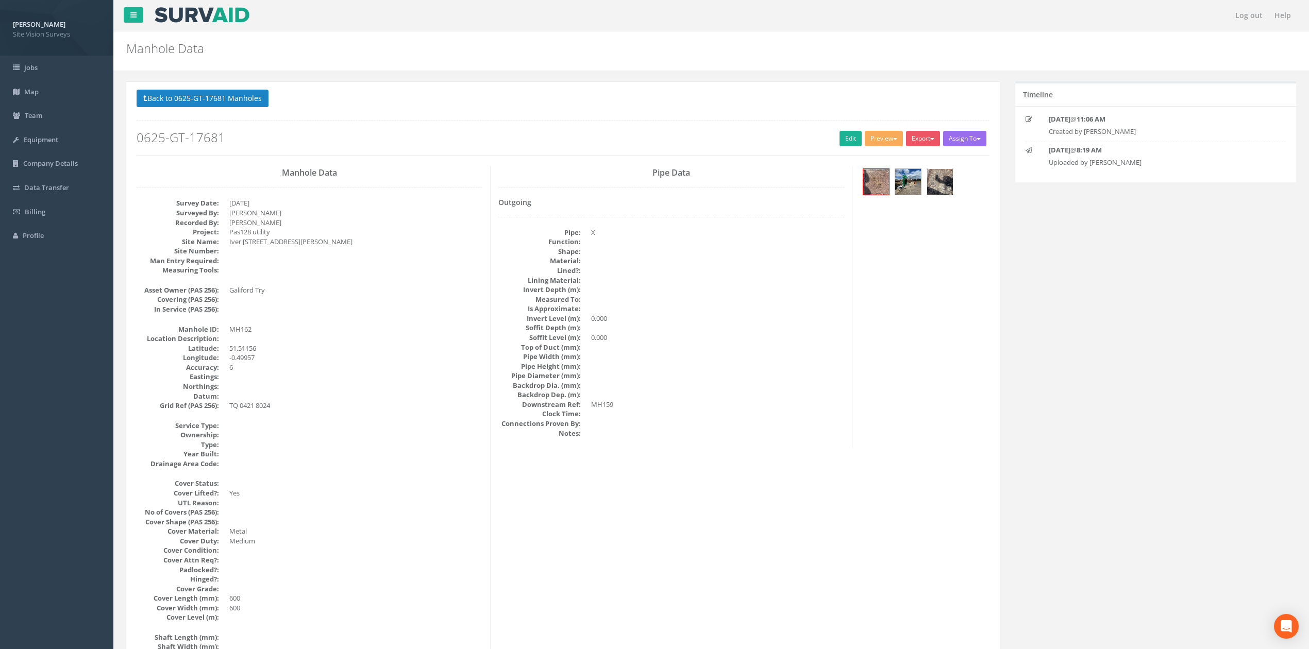
click at [943, 186] on img at bounding box center [940, 182] width 26 height 26
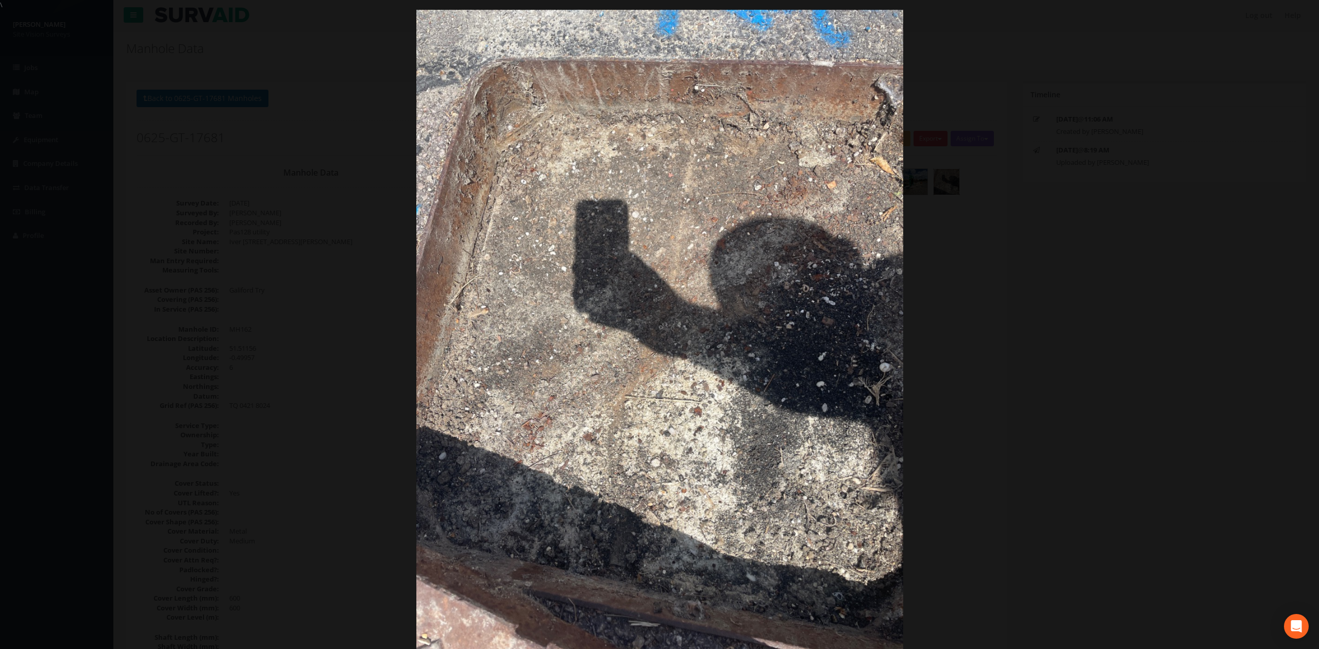
drag, startPoint x: 1160, startPoint y: 382, endPoint x: 897, endPoint y: 341, distance: 266.0
click at [1155, 382] on div at bounding box center [659, 334] width 1319 height 649
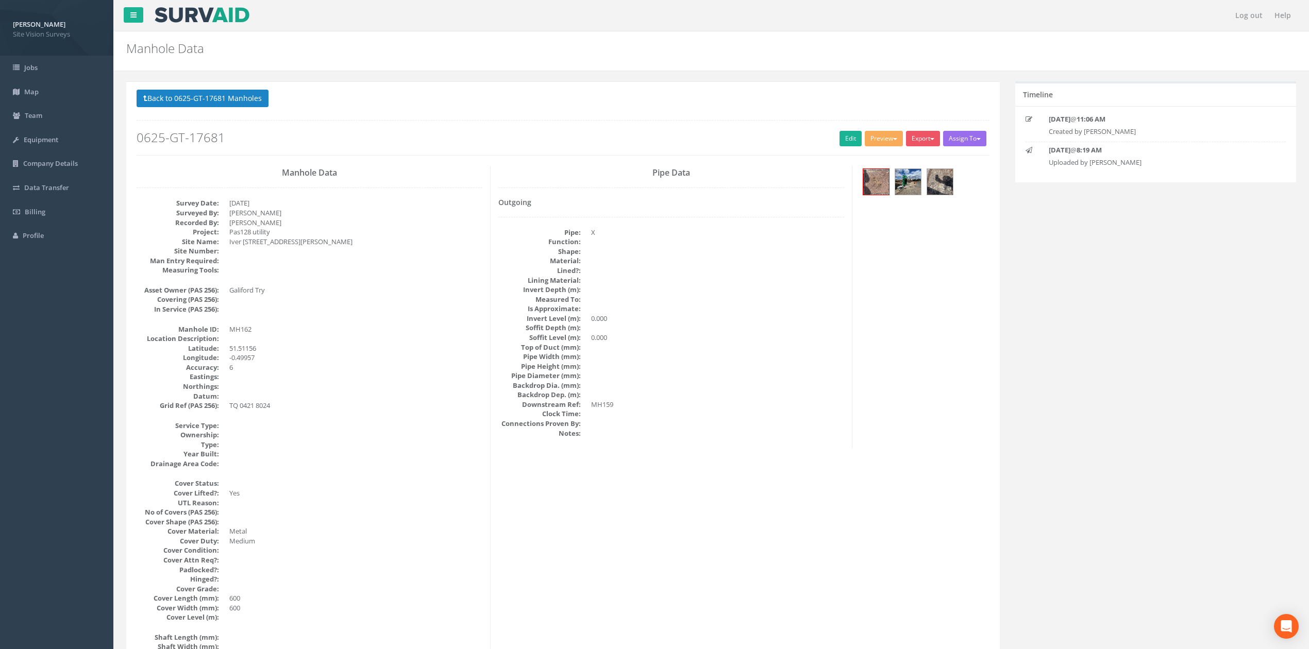
click at [235, 121] on div at bounding box center [563, 120] width 853 height 1
click at [238, 102] on button "Back to 0625-GT-17681 Manholes" at bounding box center [203, 99] width 132 height 18
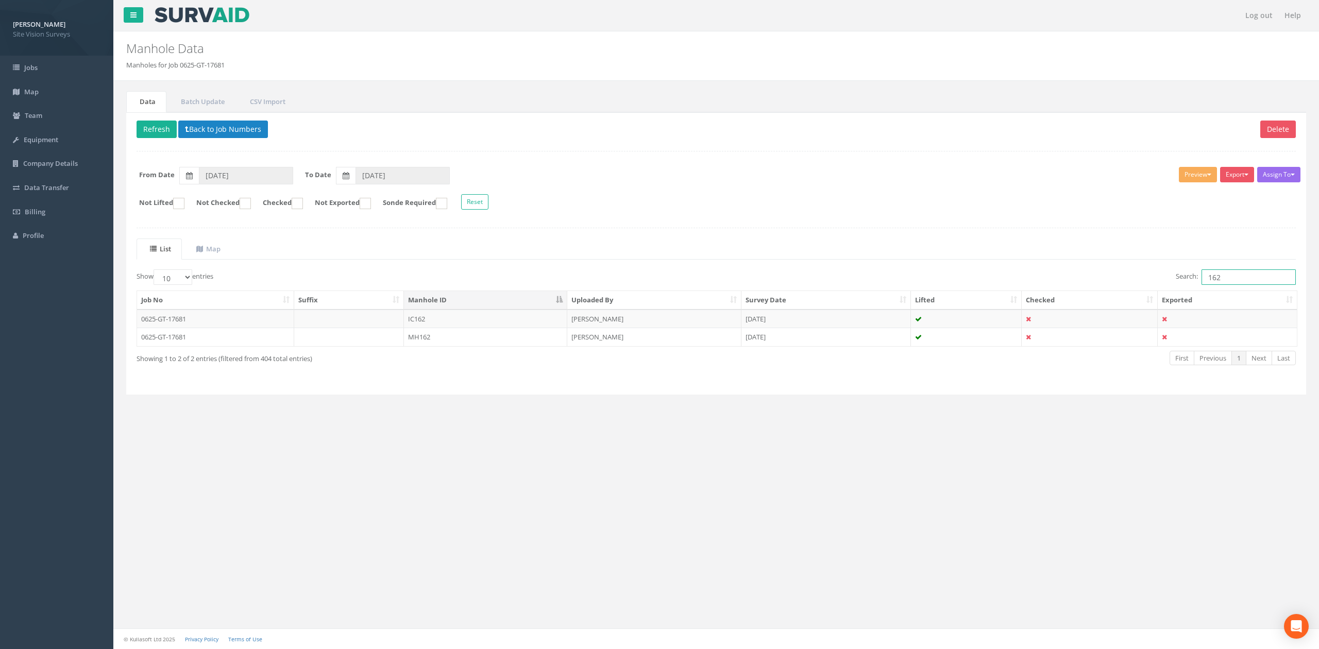
click at [1246, 285] on input "162" at bounding box center [1248, 276] width 94 height 15
type input "191"
click at [481, 343] on td "MH191" at bounding box center [485, 337] width 163 height 19
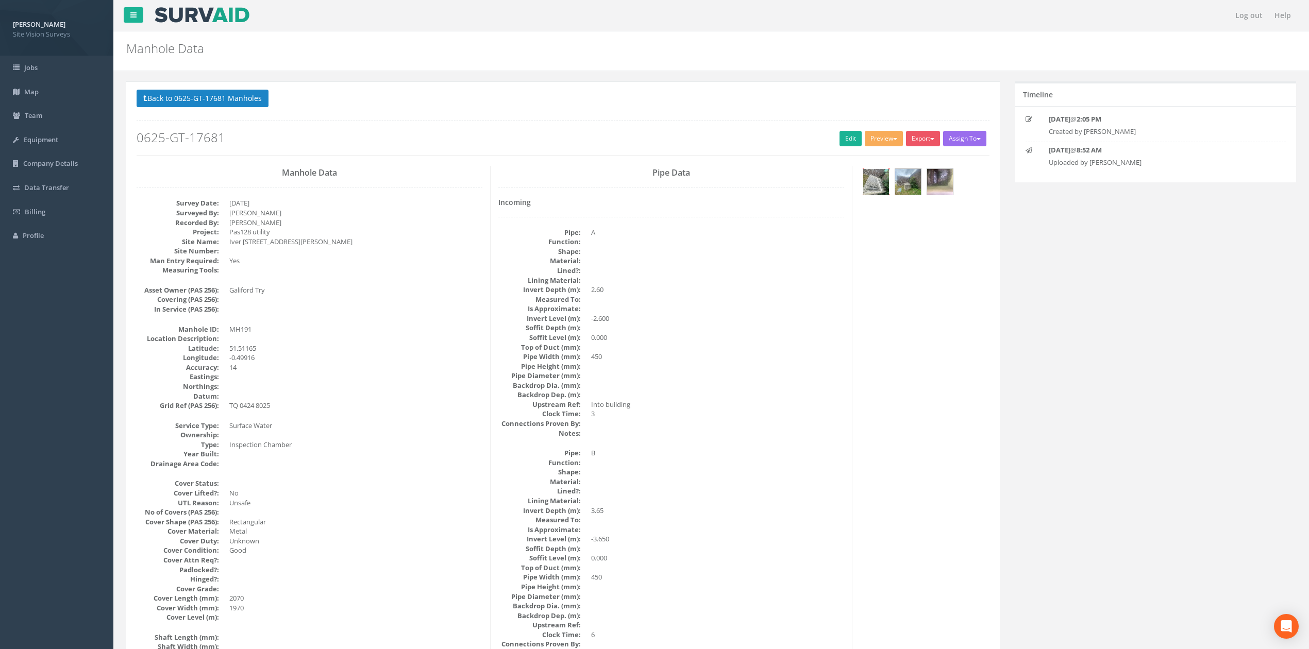
click at [875, 187] on img at bounding box center [876, 182] width 26 height 26
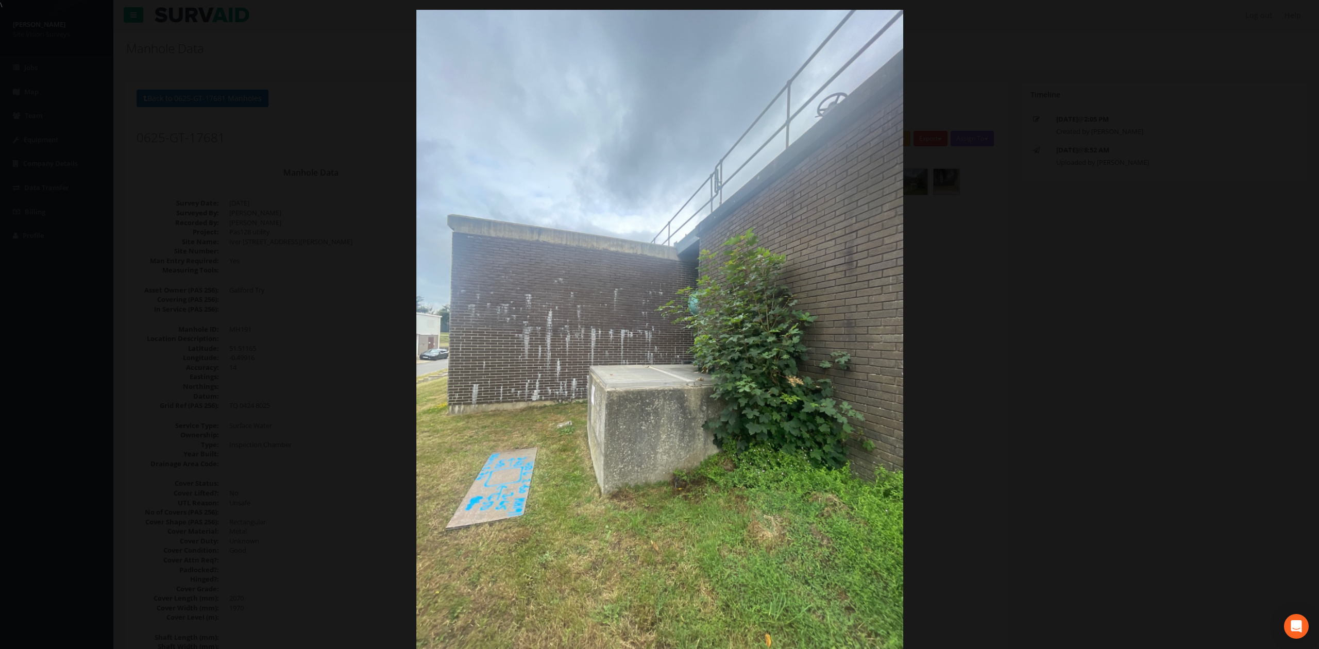
drag, startPoint x: 1191, startPoint y: 407, endPoint x: 1107, endPoint y: 410, distance: 84.6
click at [1191, 407] on div at bounding box center [659, 334] width 1319 height 649
